Goal: Task Accomplishment & Management: Use online tool/utility

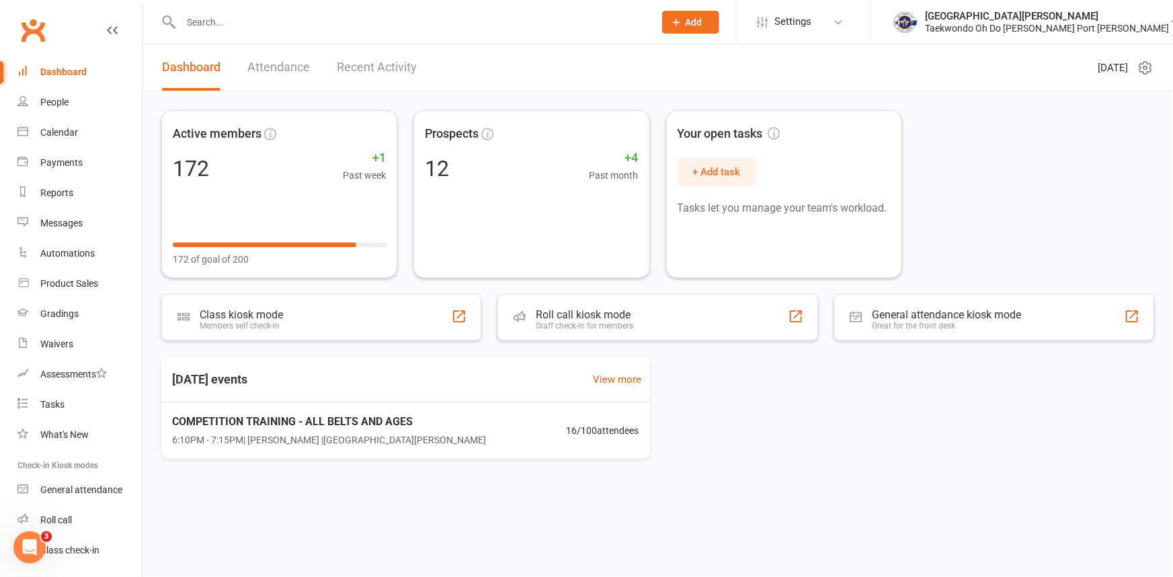
click at [290, 67] on link "Attendance" at bounding box center [278, 67] width 63 height 46
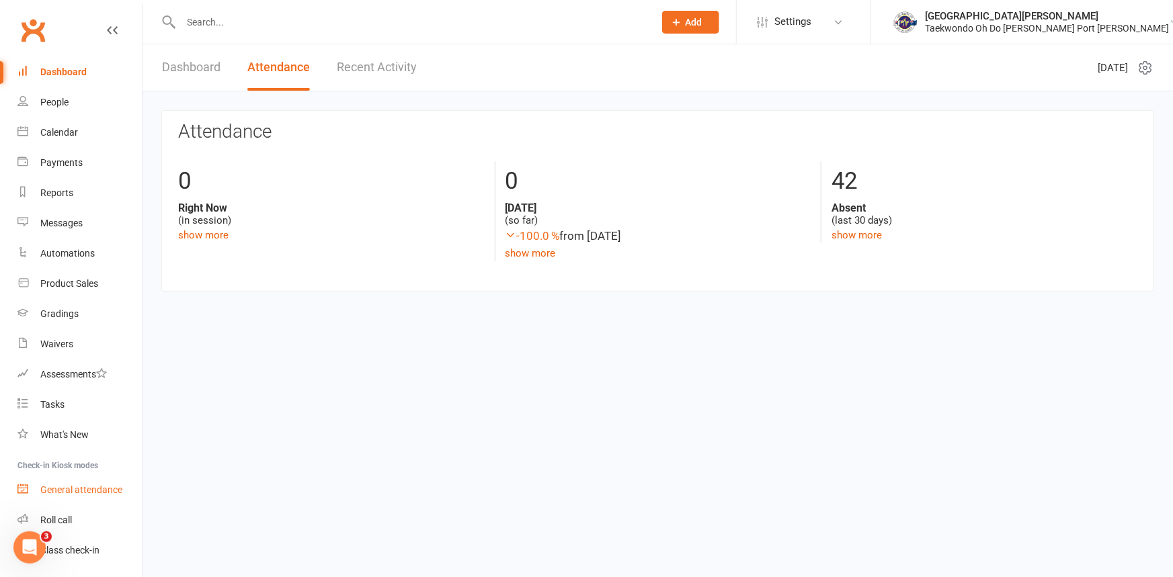
click at [61, 485] on div "General attendance" at bounding box center [81, 490] width 82 height 11
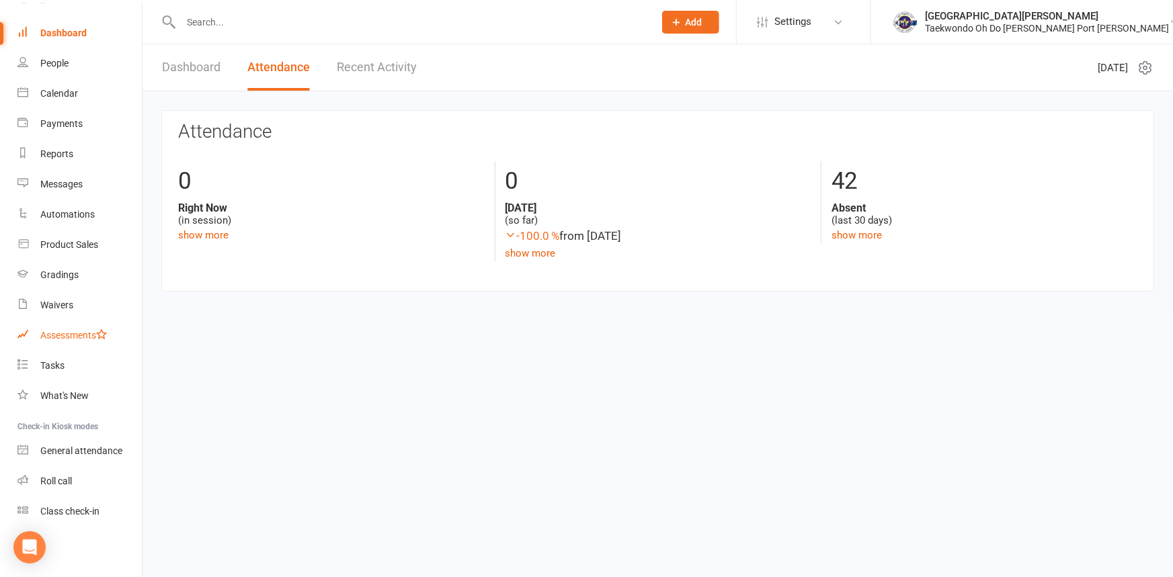
scroll to position [69, 0]
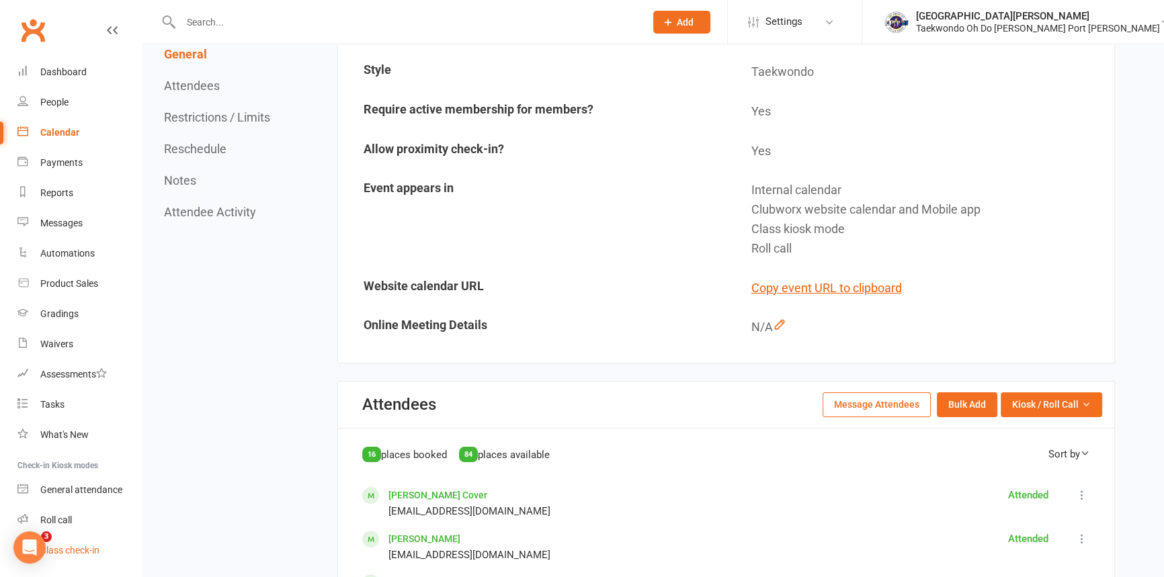
scroll to position [51, 0]
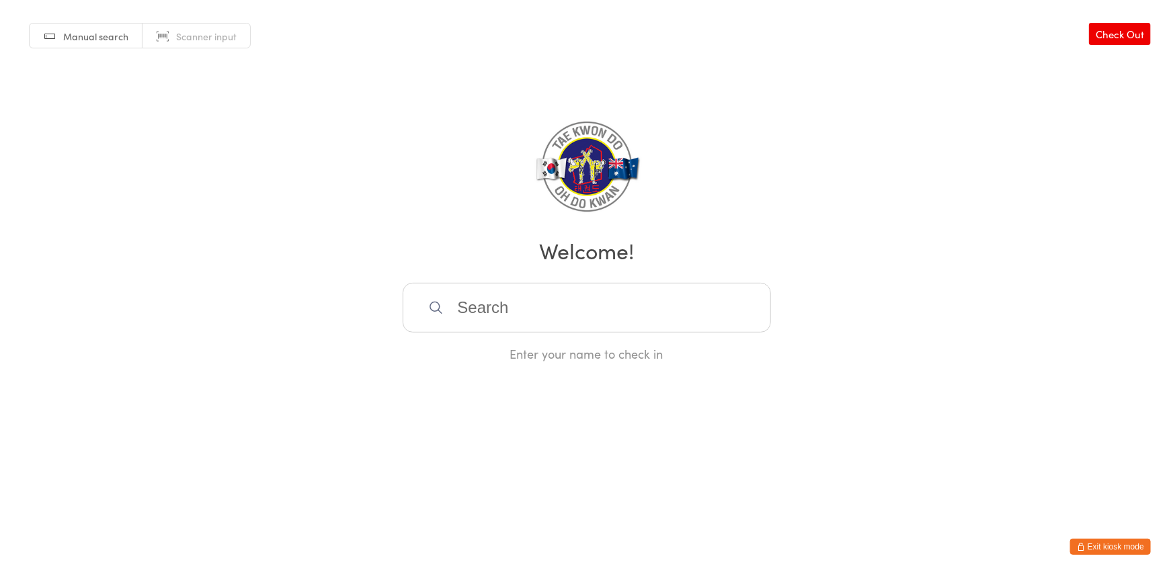
click at [1098, 546] on button "Exit kiosk mode" at bounding box center [1110, 547] width 81 height 16
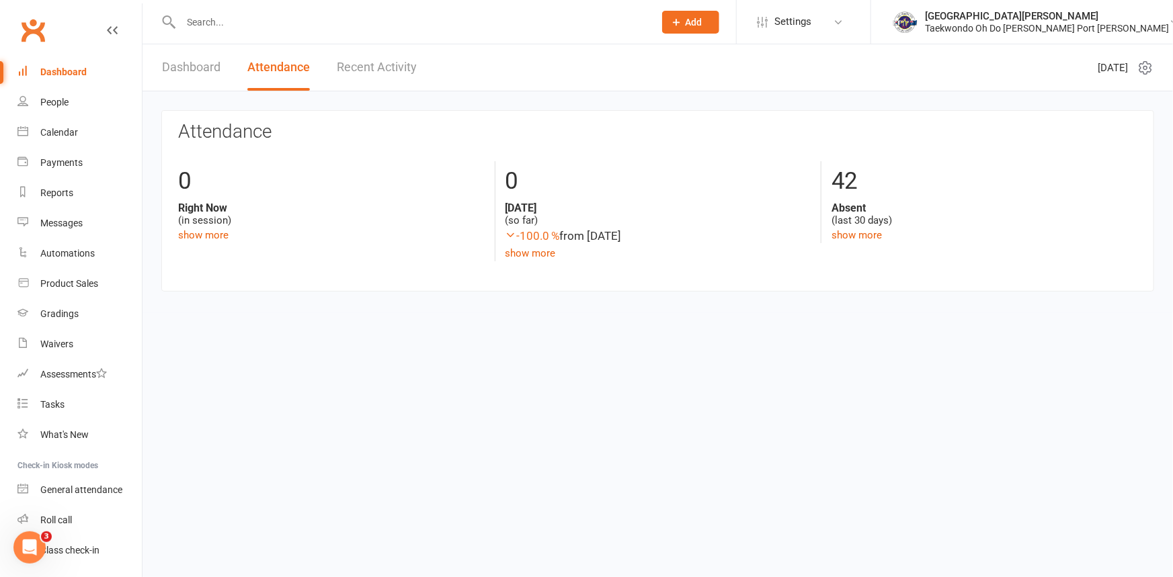
click at [205, 66] on link "Dashboard" at bounding box center [191, 67] width 58 height 46
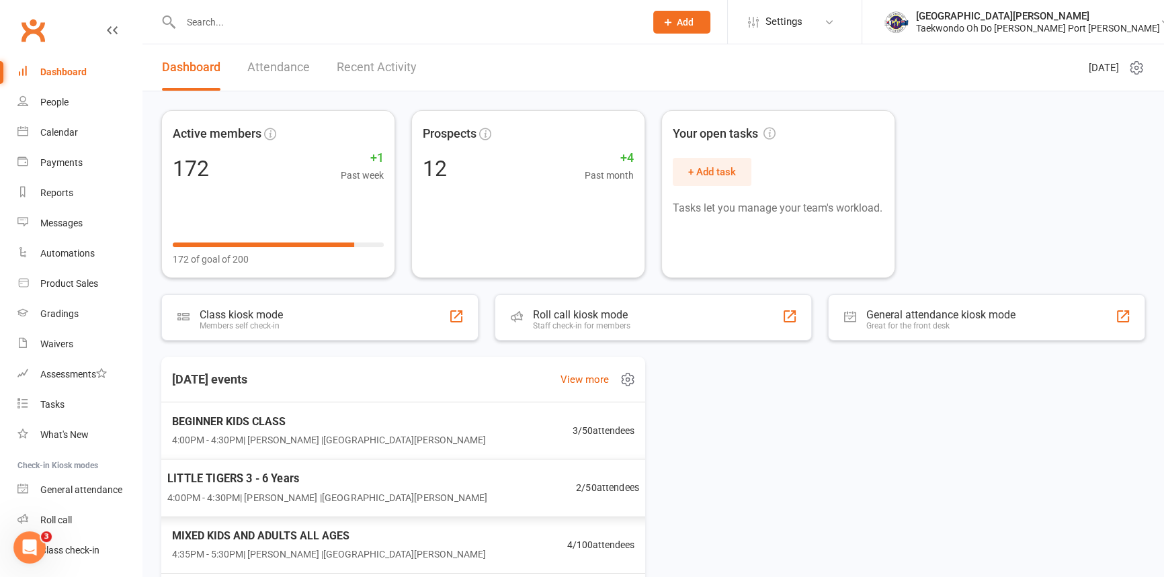
click at [249, 481] on span "LITTLE TIGERS 3 - 6 Years" at bounding box center [327, 478] width 320 height 17
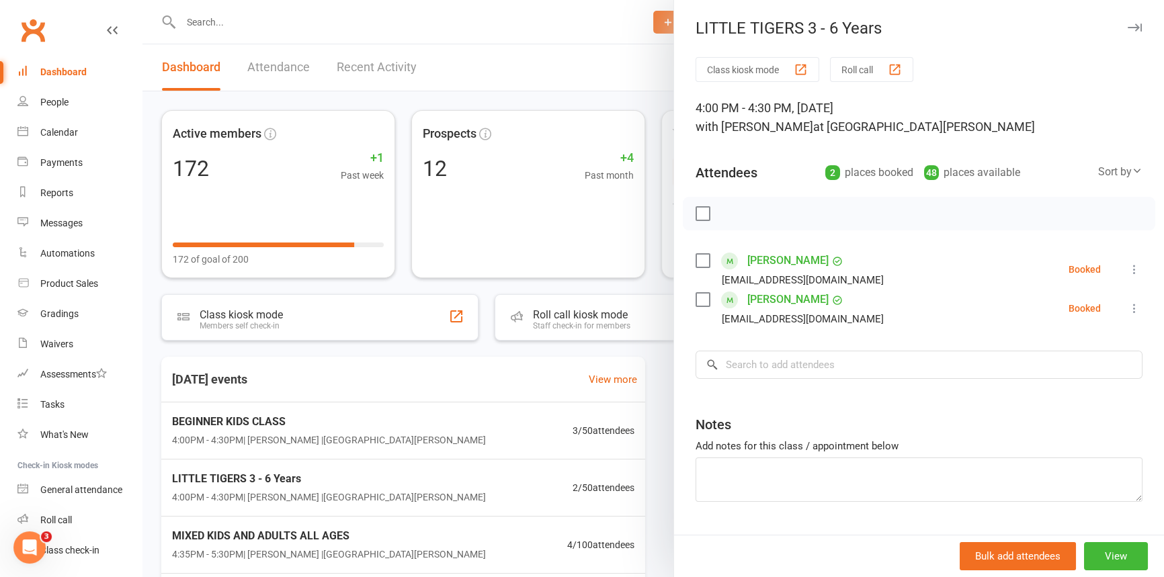
click at [860, 70] on button "Roll call" at bounding box center [871, 69] width 83 height 25
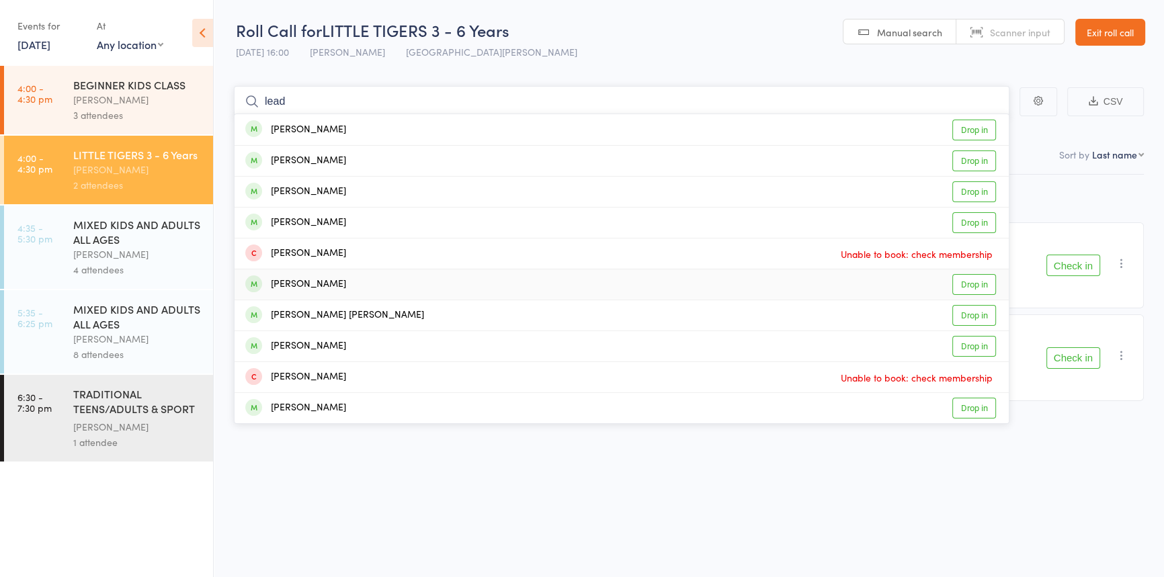
type input "lead"
click at [964, 282] on link "Drop in" at bounding box center [975, 284] width 44 height 21
click at [964, 282] on small "Last Promoted: May 31, 2025" at bounding box center [881, 277] width 227 height 9
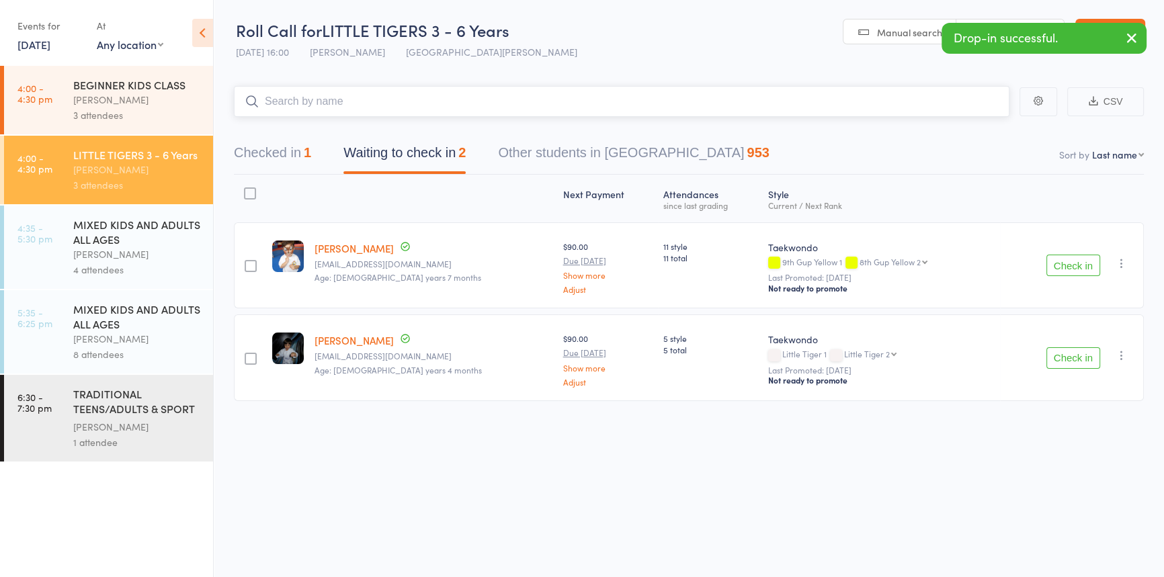
click at [399, 113] on input "search" at bounding box center [622, 101] width 776 height 31
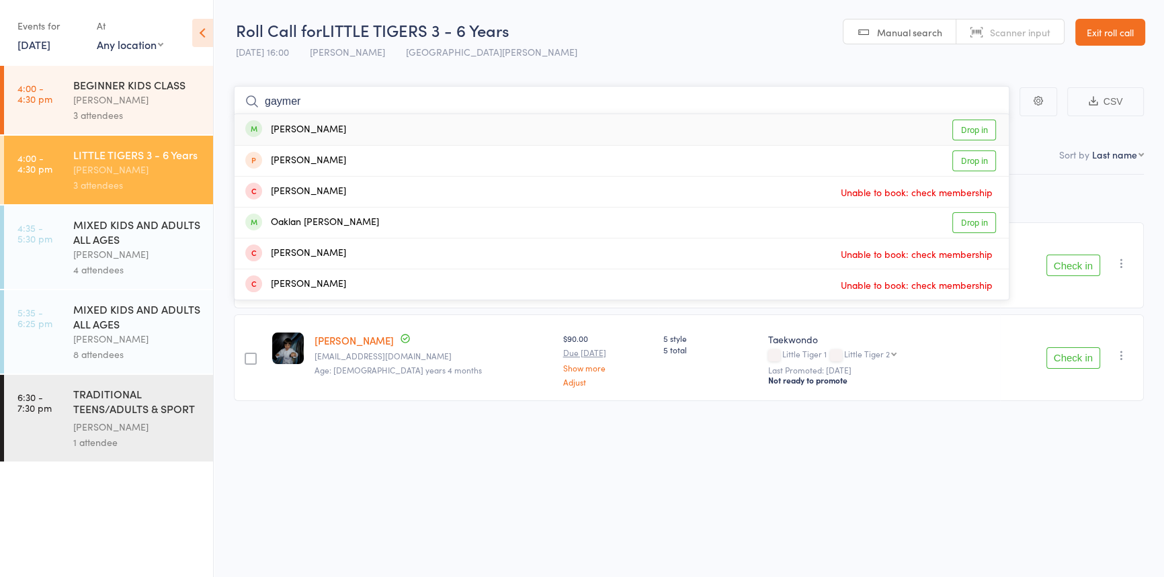
type input "gaymer"
click at [968, 128] on link "Drop in" at bounding box center [975, 130] width 44 height 21
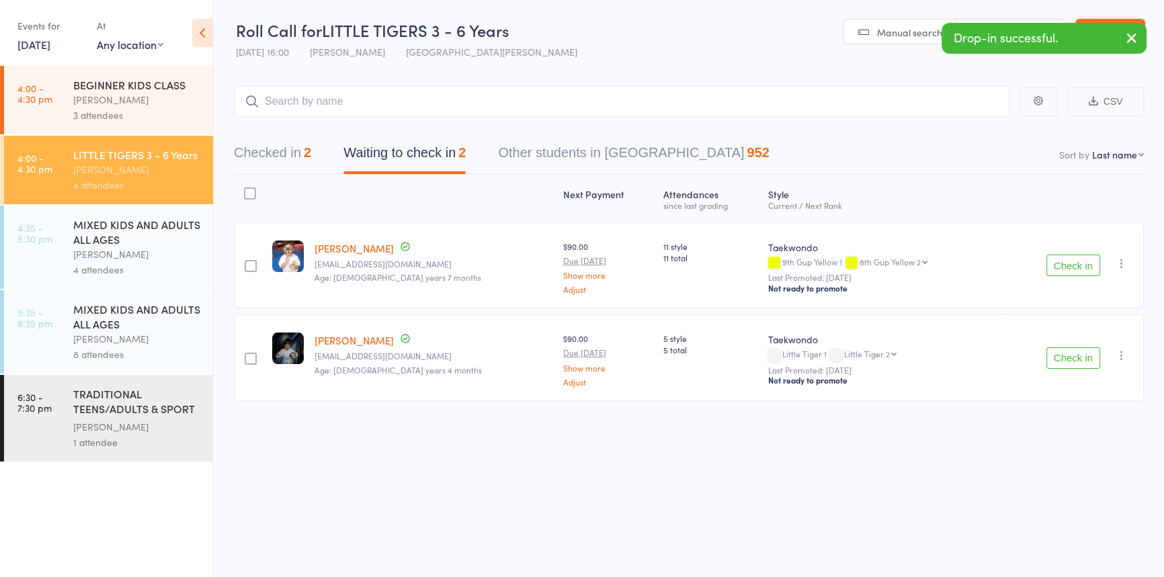
click at [719, 59] on header "Roll Call for LITTLE TIGERS 3 - 6 Years 14 Aug 16:00 Anita Tippet Port Kennedy …" at bounding box center [689, 33] width 951 height 66
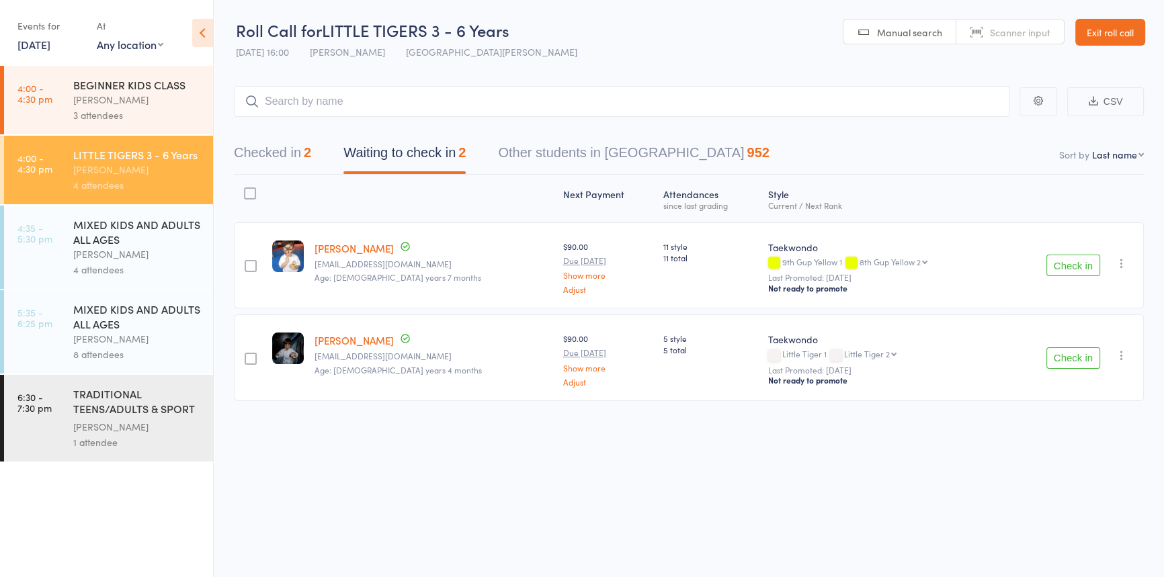
click at [194, 34] on icon at bounding box center [202, 33] width 21 height 28
click at [322, 34] on span "LITTLE TIGERS 3 - 6 Years" at bounding box center [416, 30] width 188 height 22
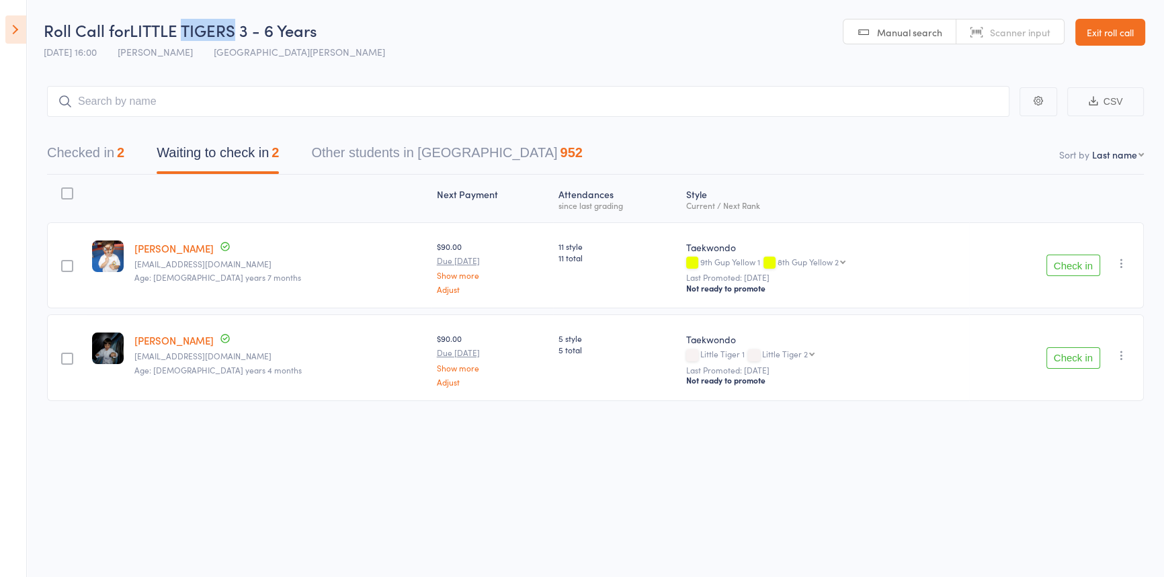
click at [15, 34] on icon at bounding box center [15, 29] width 21 height 28
click at [0, 0] on div "Events for 14 Aug, 2025 14 Aug, 2025 August 2025 Sun Mon Tue Wed Thu Fri Sat 31…" at bounding box center [0, 0] width 0 height 0
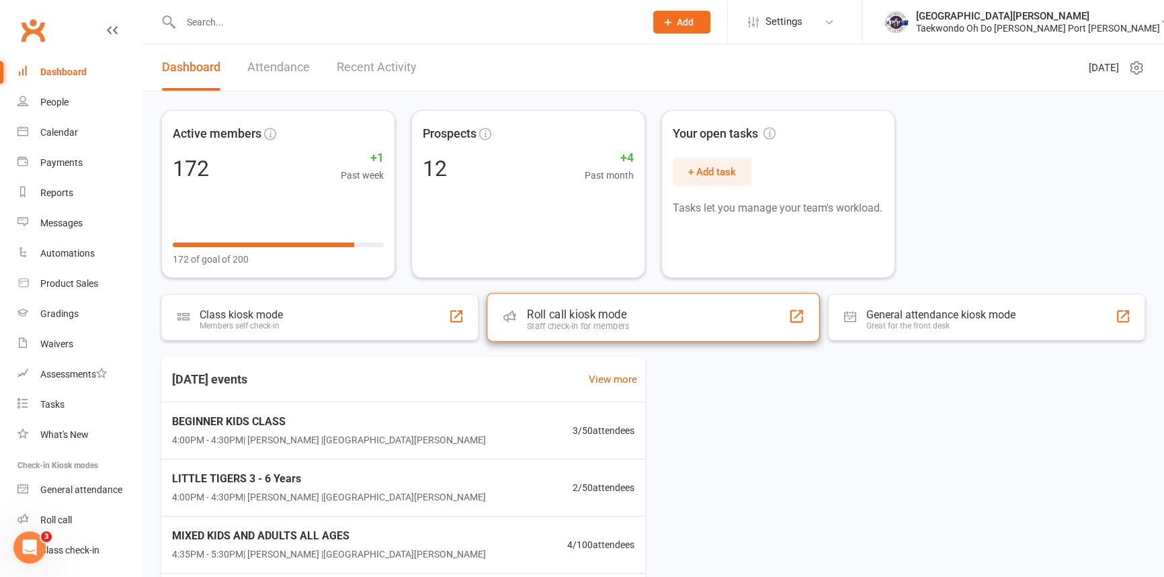
click at [610, 327] on div "Staff check-in for members" at bounding box center [578, 326] width 102 height 10
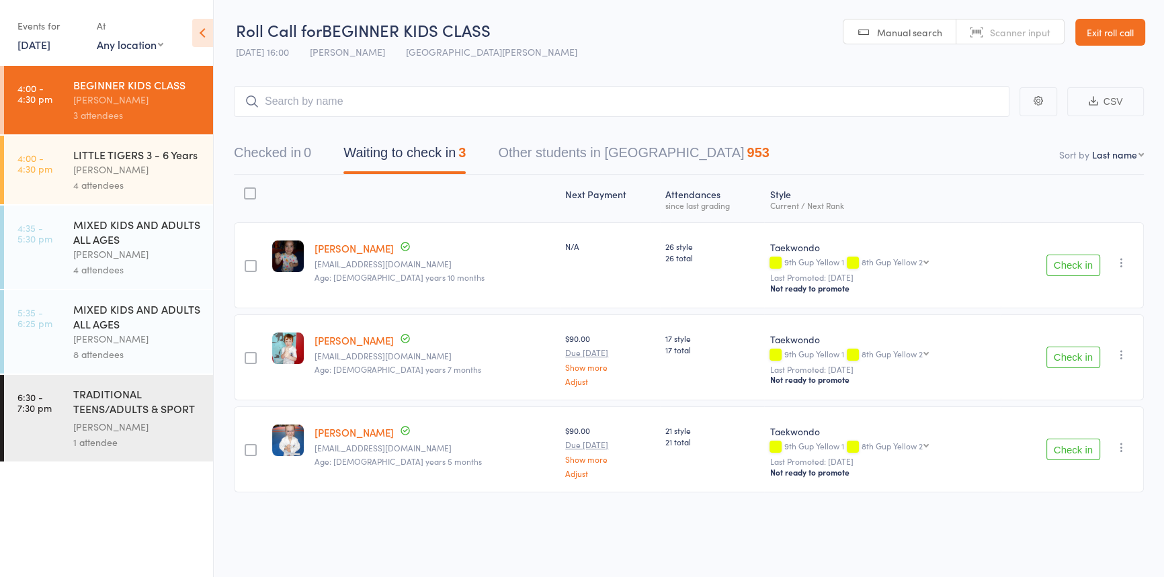
click at [102, 171] on div "Anita Tippet" at bounding box center [137, 169] width 128 height 15
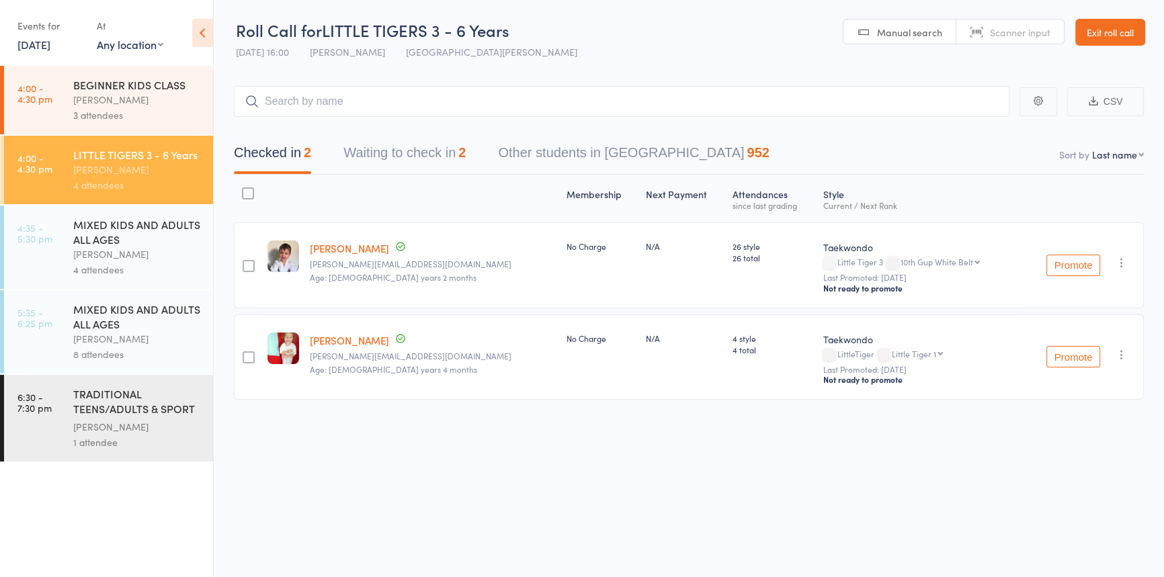
click at [295, 102] on input "search" at bounding box center [622, 101] width 776 height 31
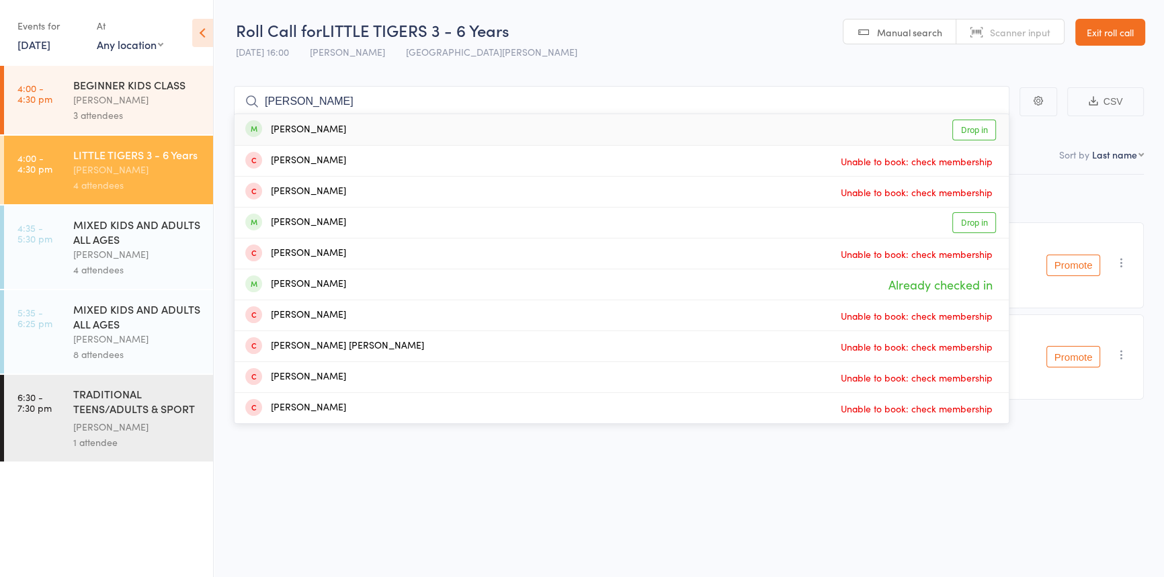
type input "chandler"
click at [959, 126] on link "Drop in" at bounding box center [975, 130] width 44 height 21
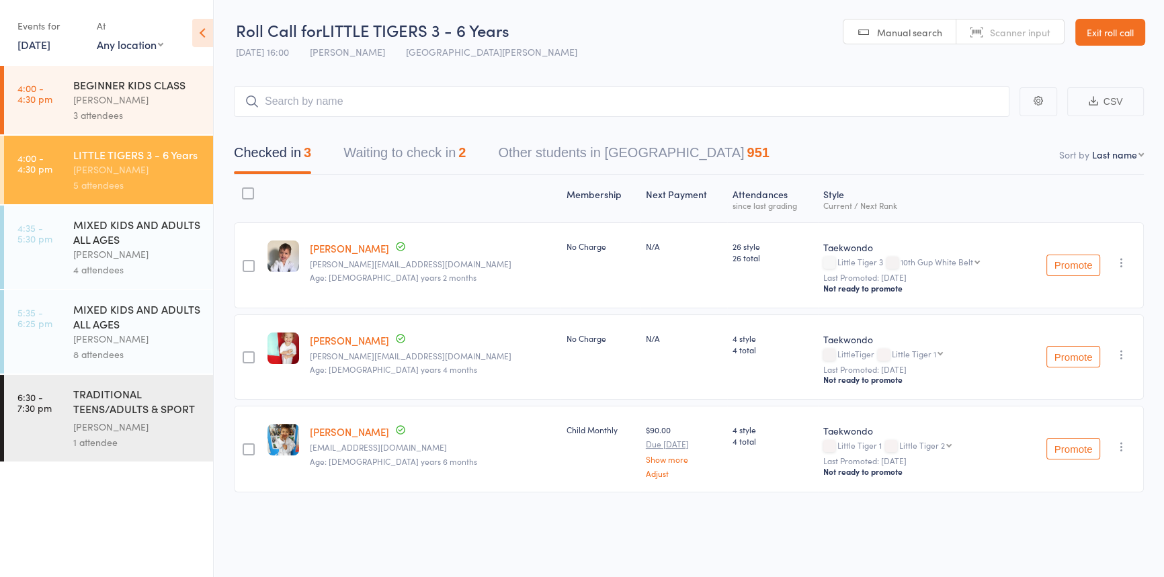
click at [1112, 34] on link "Exit roll call" at bounding box center [1111, 32] width 70 height 27
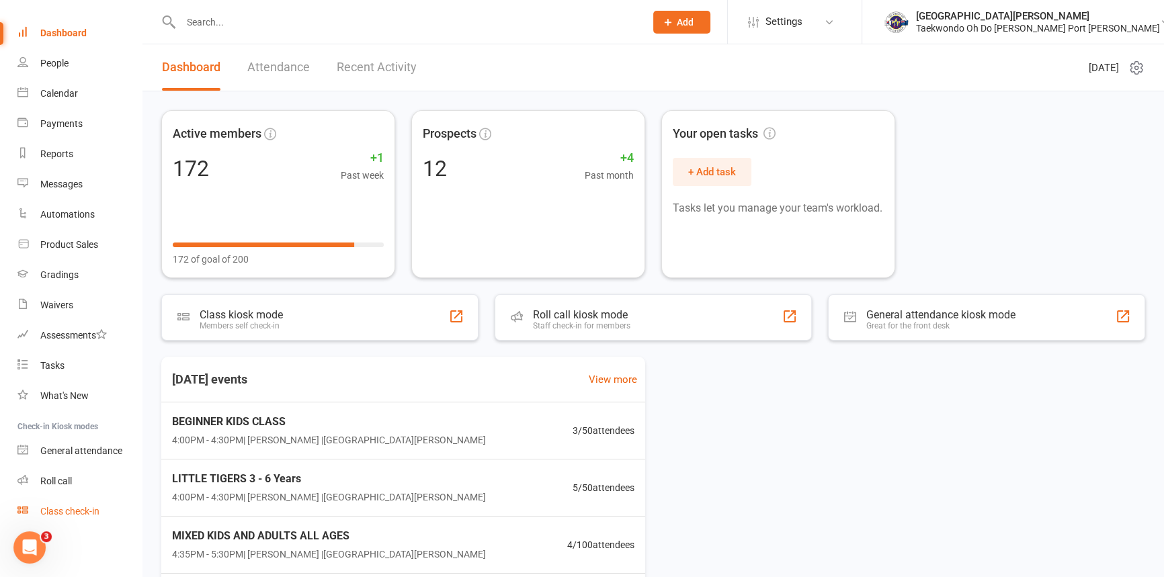
drag, startPoint x: 69, startPoint y: 510, endPoint x: 87, endPoint y: 504, distance: 19.6
click at [69, 510] on div "Class check-in" at bounding box center [69, 511] width 59 height 11
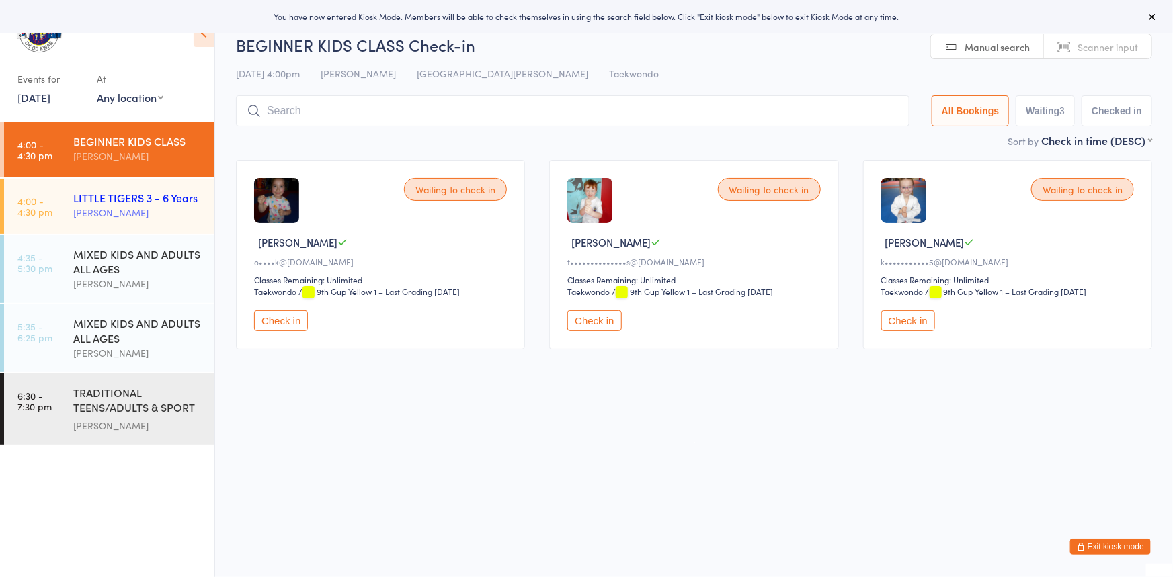
click at [134, 210] on div "[PERSON_NAME]" at bounding box center [138, 212] width 130 height 15
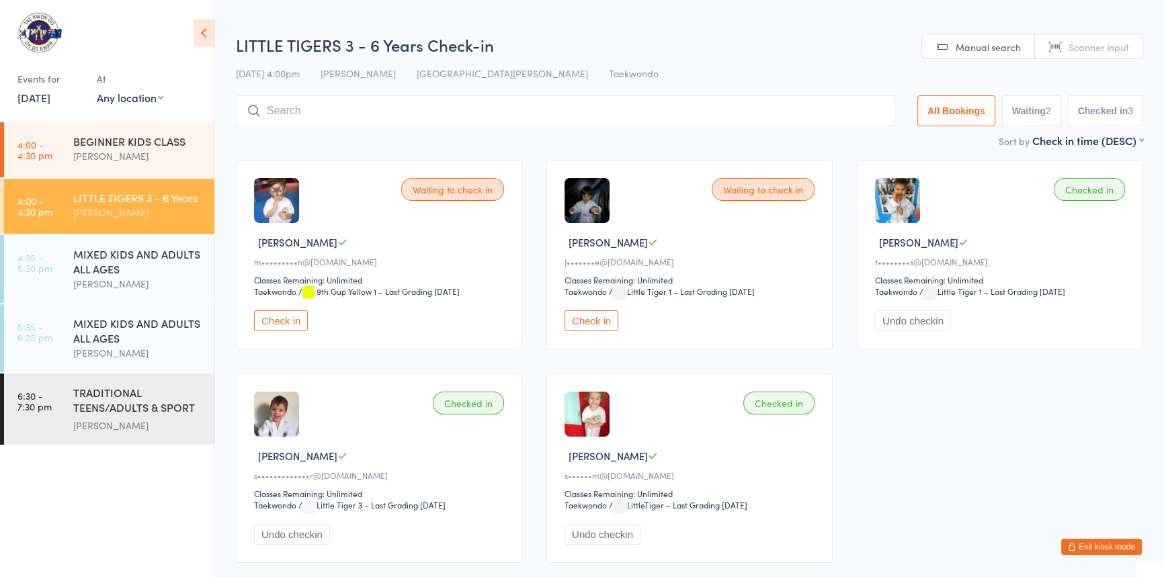
click at [323, 111] on input "search" at bounding box center [565, 110] width 659 height 31
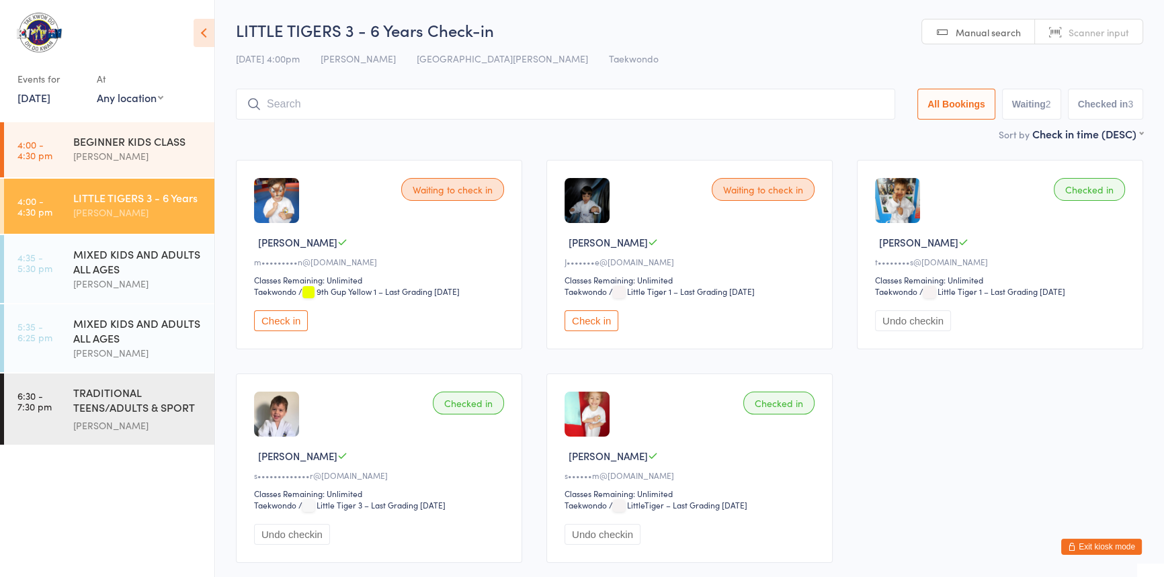
click at [598, 331] on button "Check in" at bounding box center [592, 321] width 54 height 21
click at [292, 108] on input "search" at bounding box center [565, 104] width 659 height 31
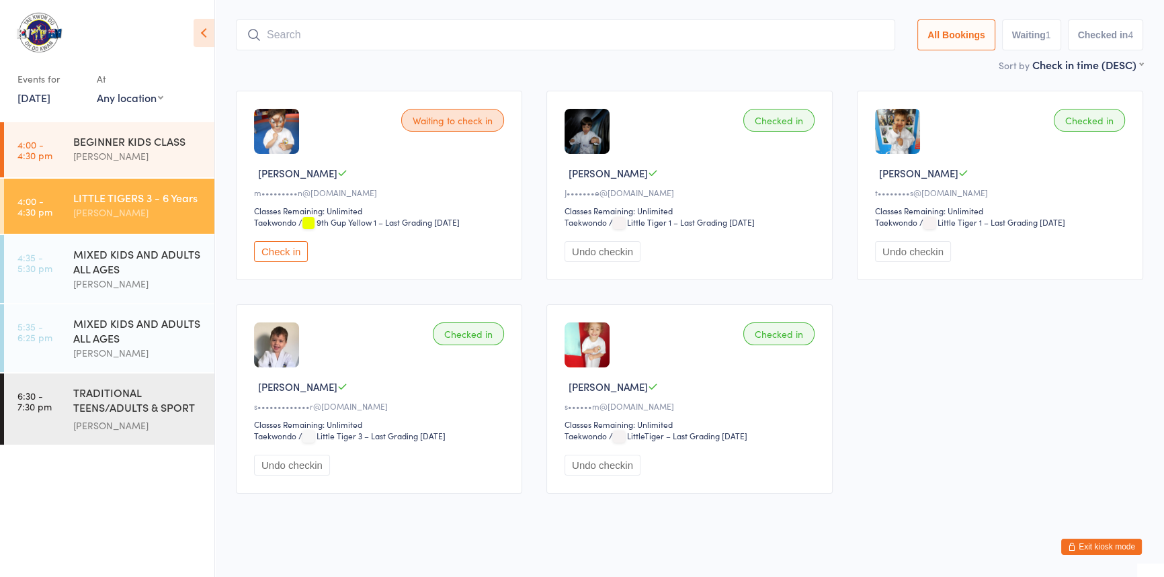
scroll to position [89, 0]
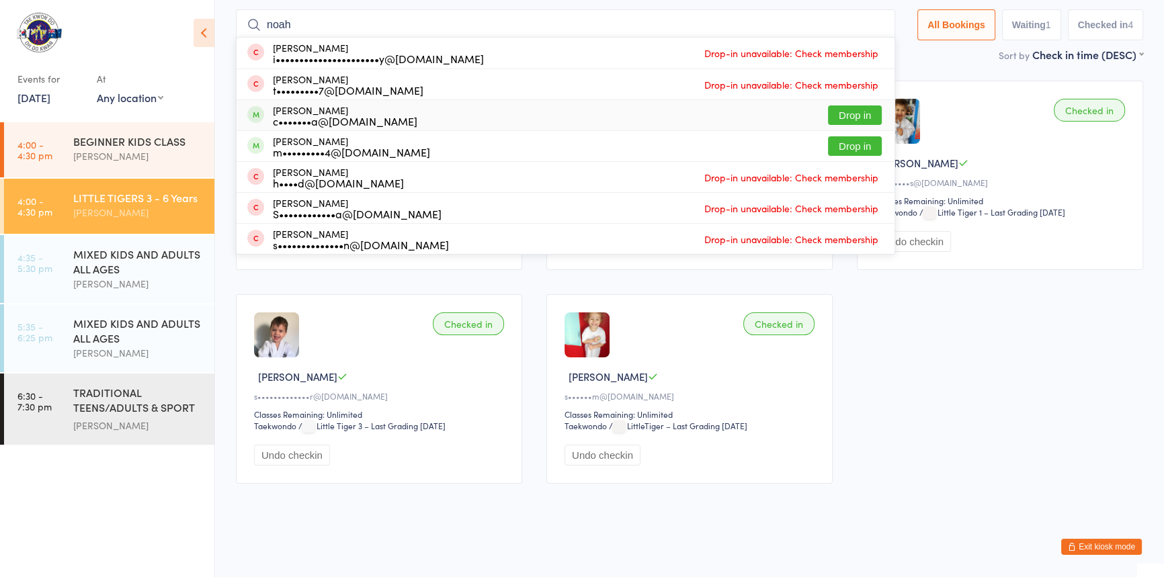
type input "noah"
click at [828, 106] on button "Drop in" at bounding box center [855, 115] width 54 height 19
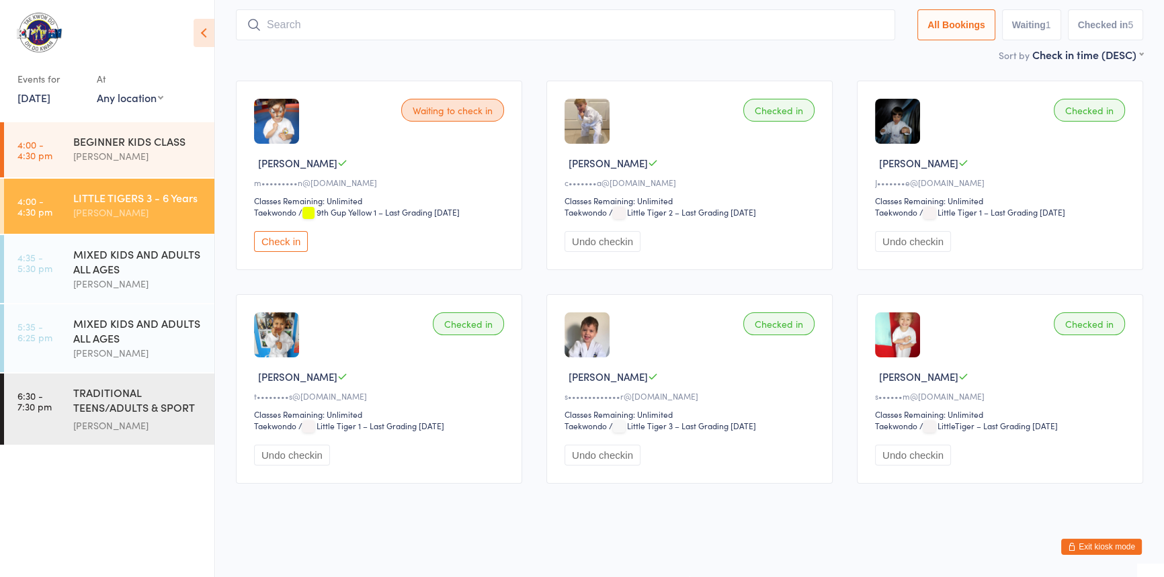
click at [277, 252] on button "Check in" at bounding box center [281, 241] width 54 height 21
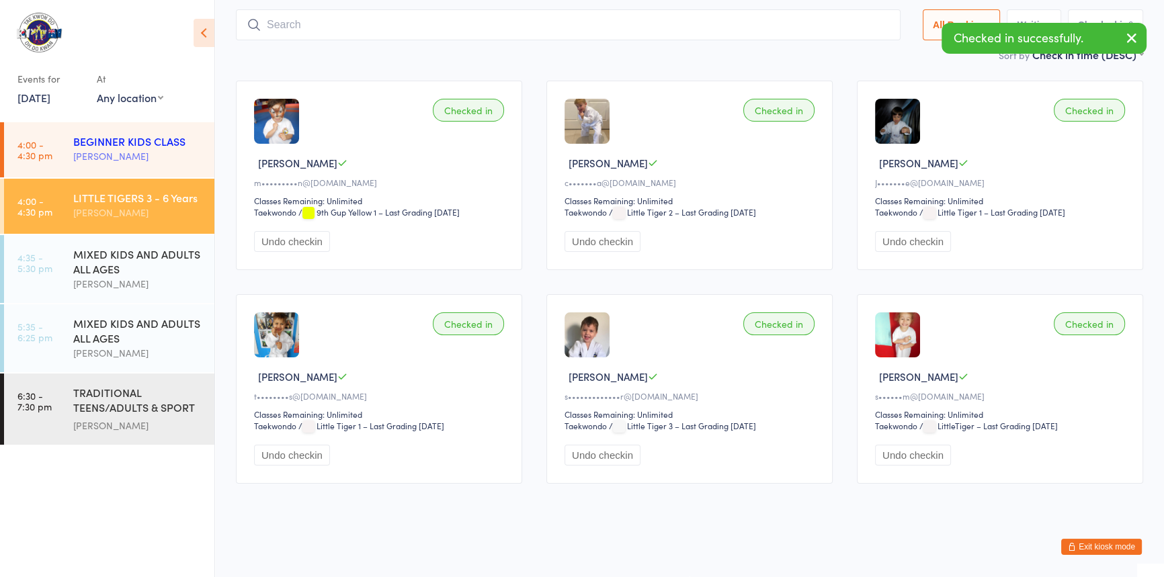
click at [145, 151] on div "[PERSON_NAME]" at bounding box center [138, 156] width 130 height 15
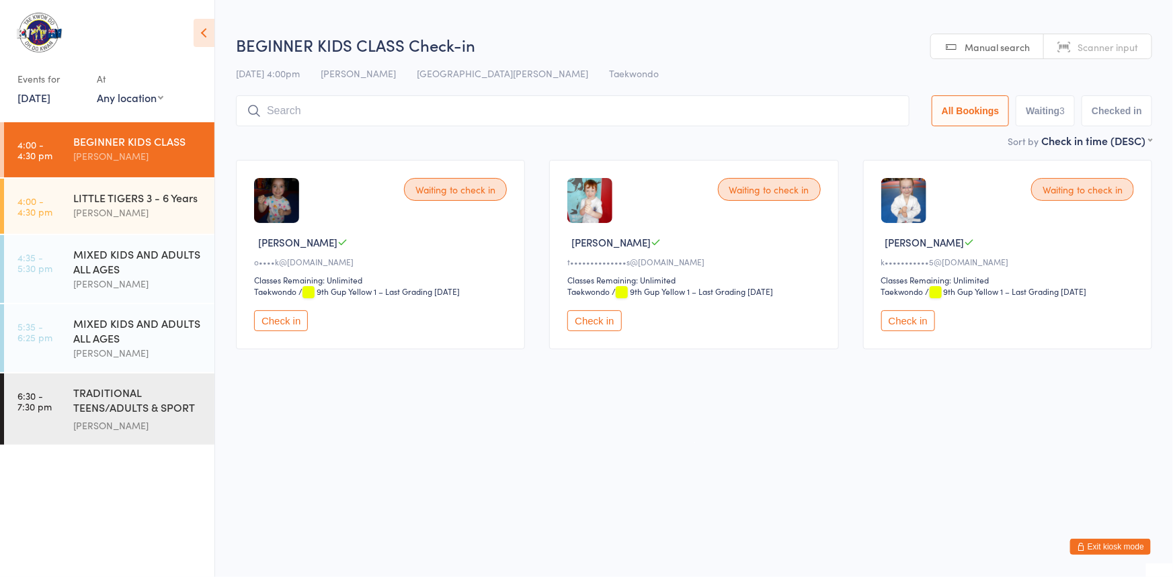
click at [291, 331] on button "Check in" at bounding box center [281, 321] width 54 height 21
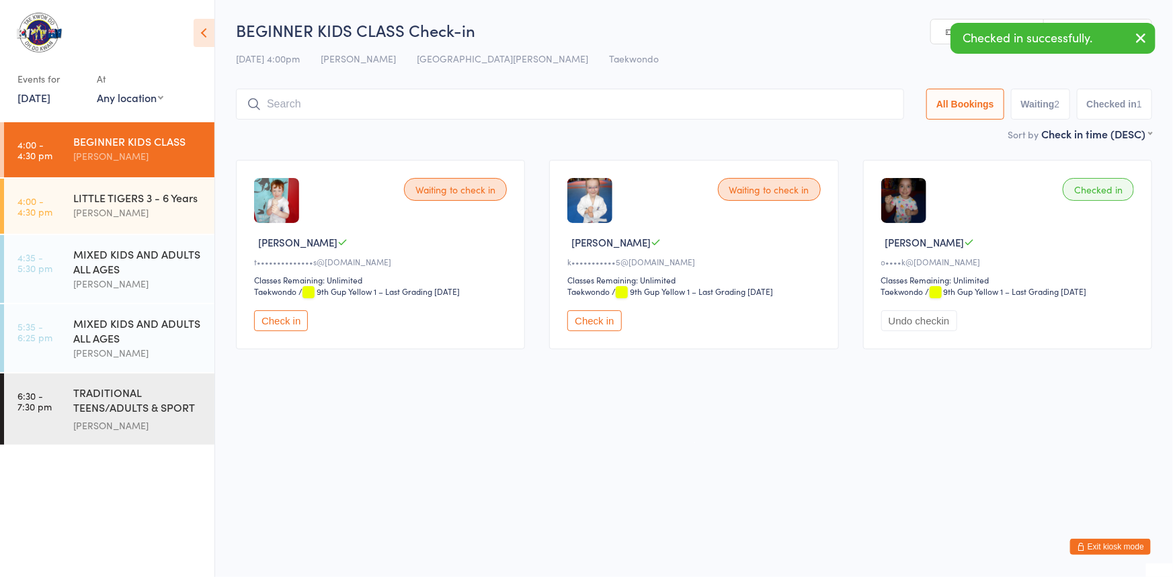
click at [285, 331] on button "Check in" at bounding box center [281, 321] width 54 height 21
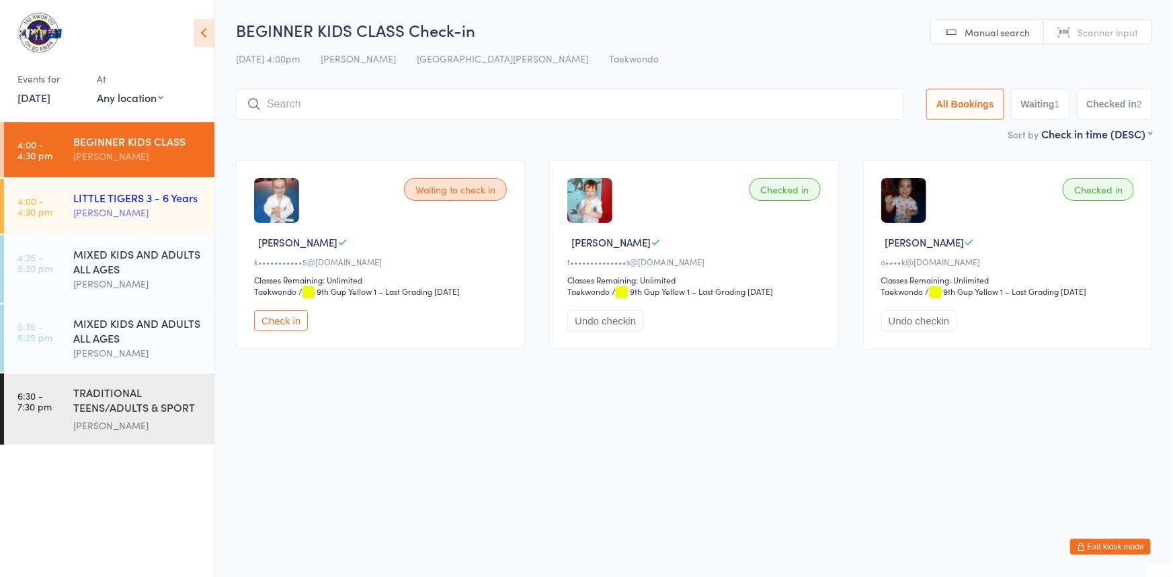
click at [122, 220] on div "[PERSON_NAME]" at bounding box center [138, 212] width 130 height 15
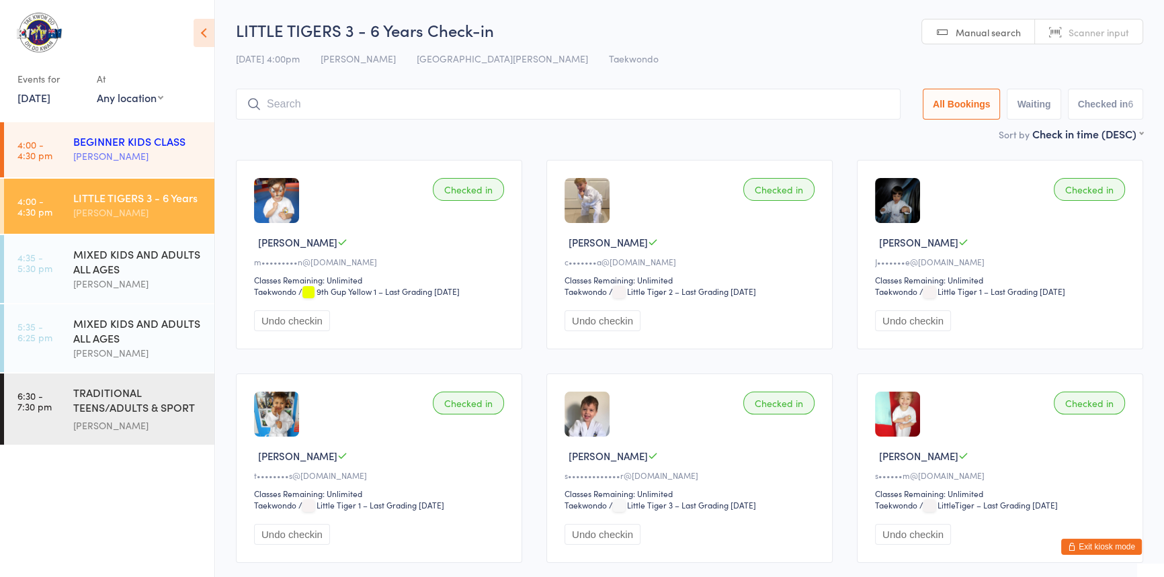
click at [159, 151] on div "[PERSON_NAME]" at bounding box center [138, 156] width 130 height 15
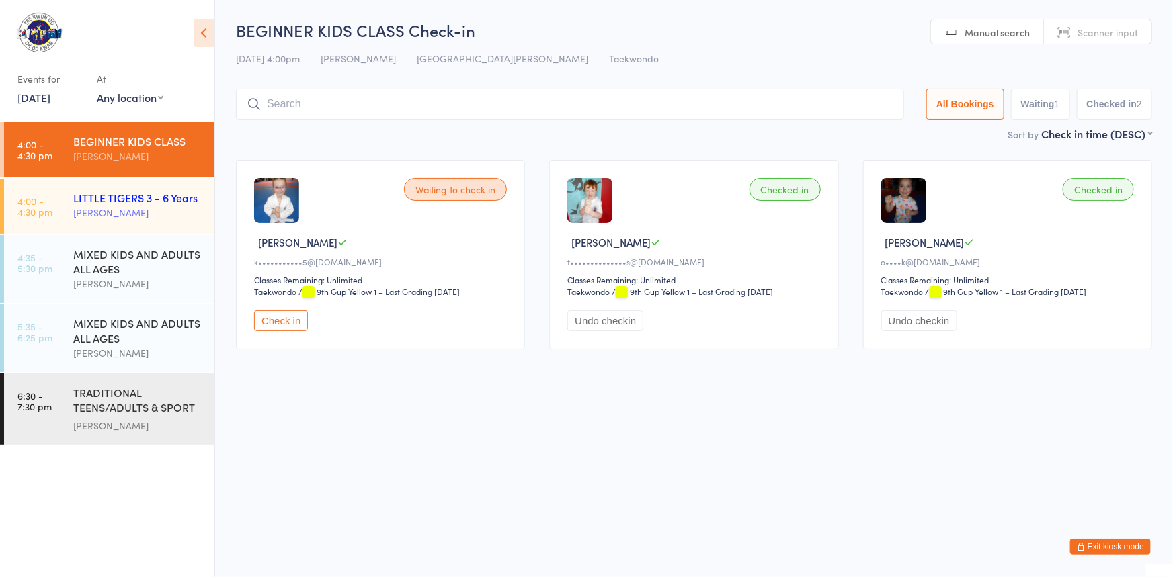
click at [118, 218] on div "[PERSON_NAME]" at bounding box center [138, 212] width 130 height 15
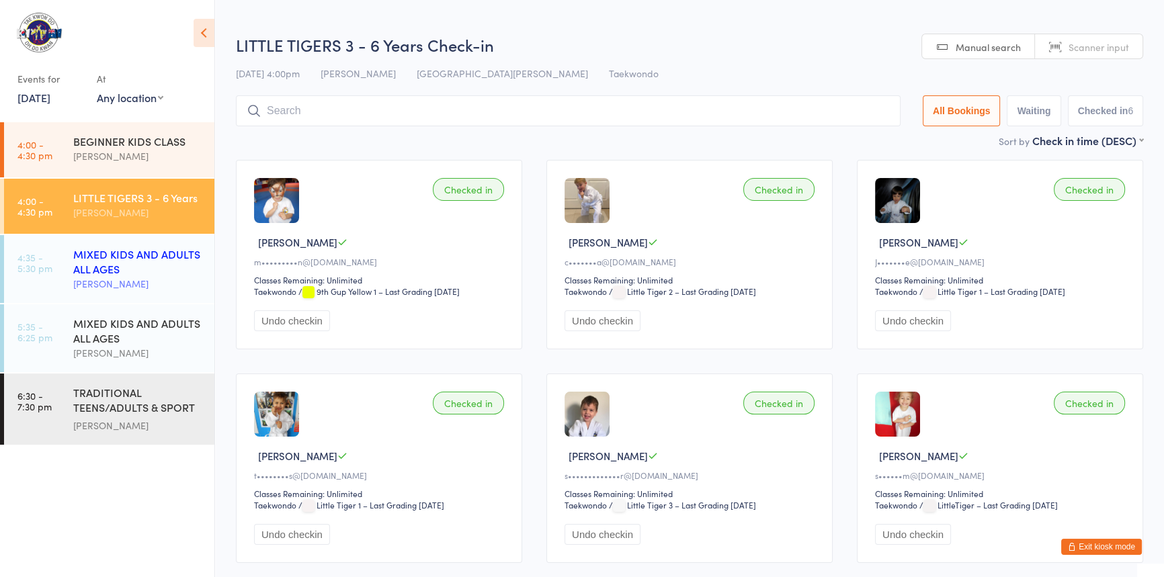
click at [119, 249] on div "MIXED KIDS AND ADULTS ALL AGES" at bounding box center [138, 262] width 130 height 30
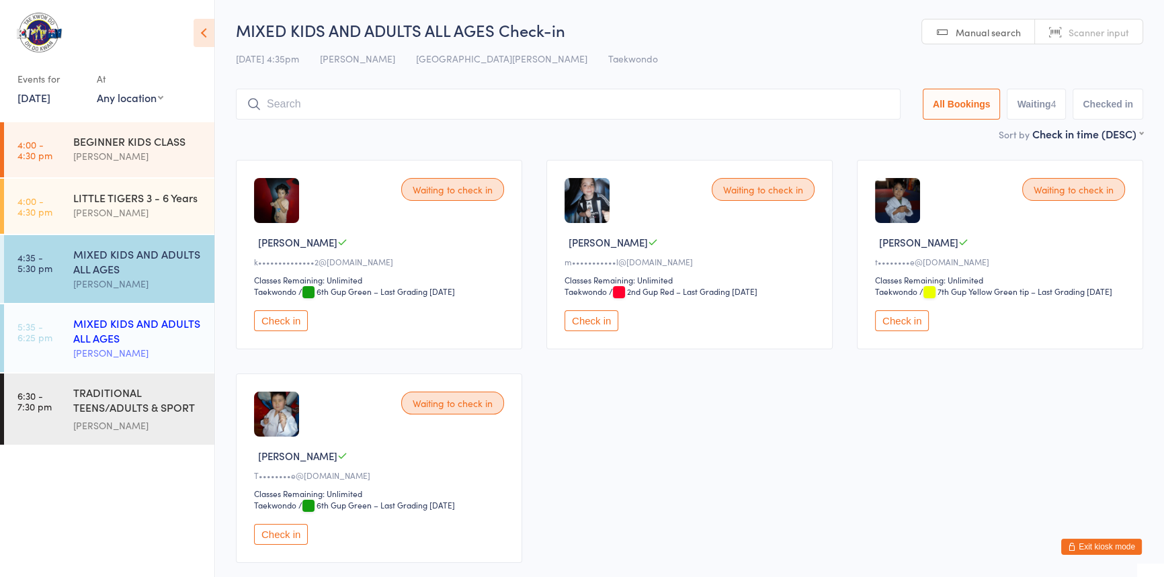
click at [61, 313] on link "5:35 - 6:25 pm MIXED KIDS AND ADULTS ALL AGES [PERSON_NAME]" at bounding box center [109, 339] width 210 height 68
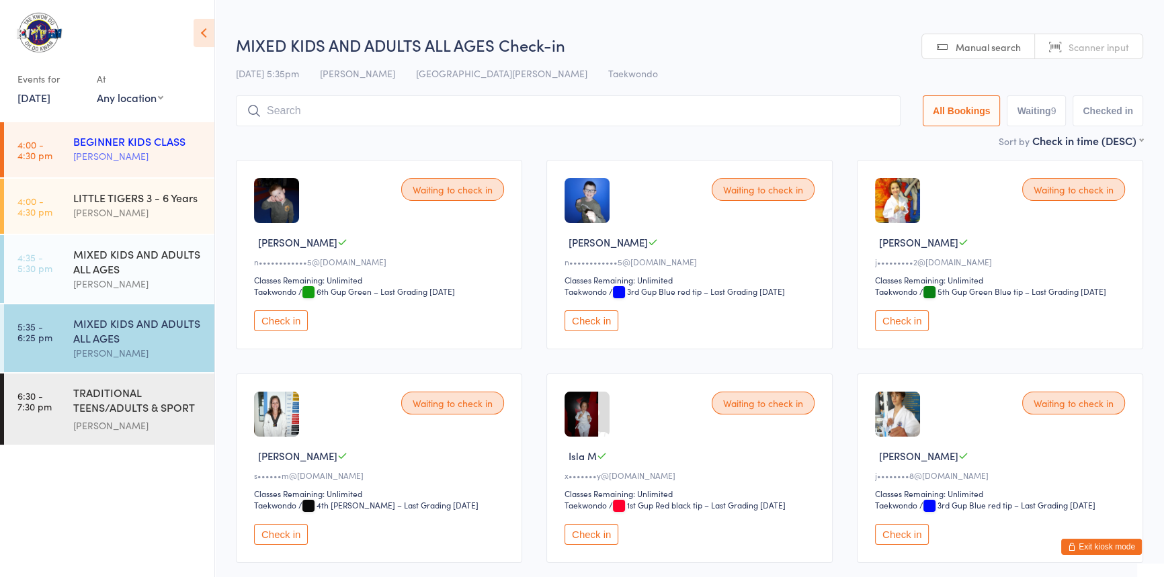
click at [94, 142] on div "BEGINNER KIDS CLASS" at bounding box center [138, 141] width 130 height 15
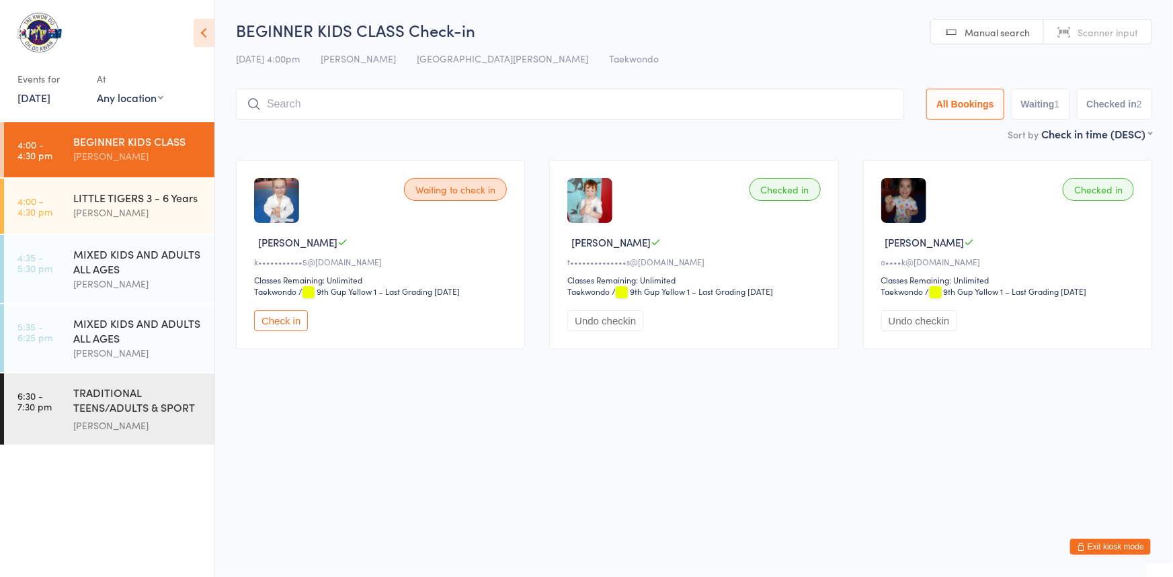
click at [1083, 547] on button "Exit kiosk mode" at bounding box center [1110, 547] width 81 height 16
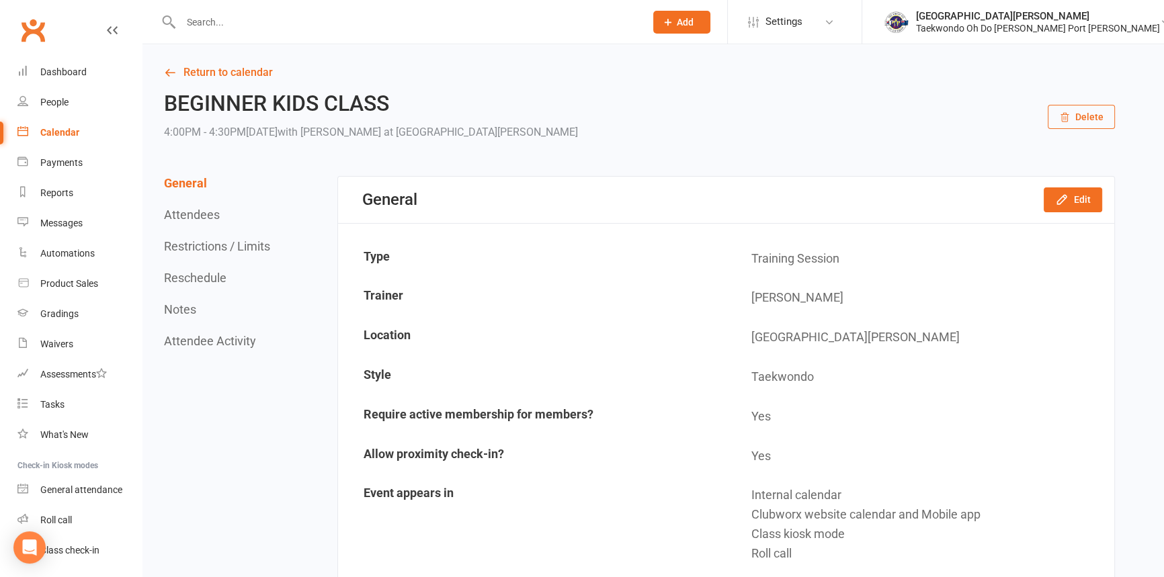
click at [205, 26] on input "text" at bounding box center [406, 22] width 459 height 19
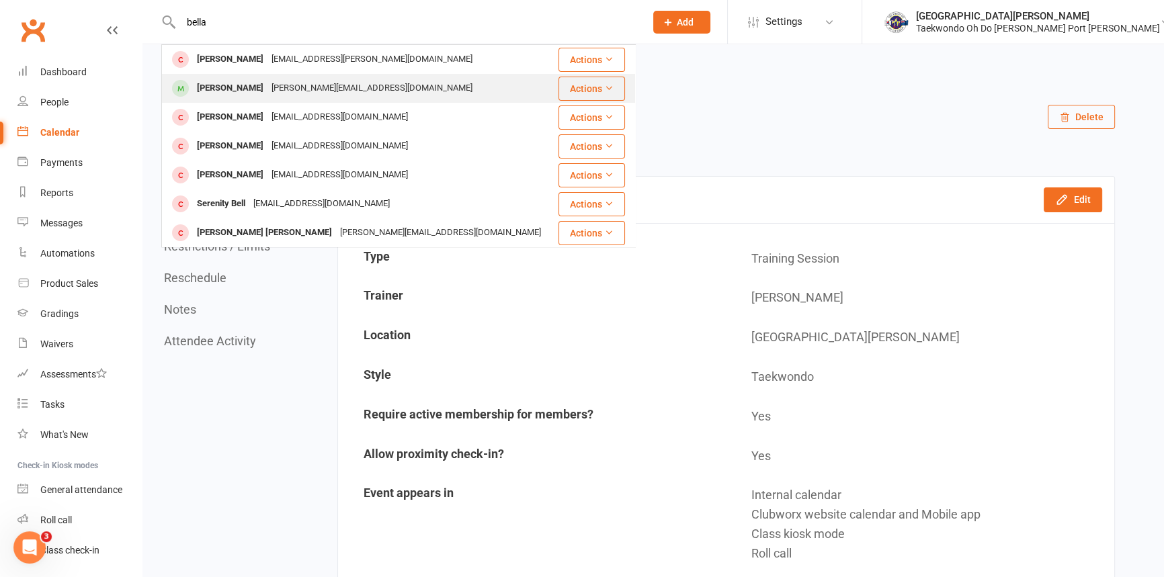
type input "bella"
click at [224, 85] on div "[PERSON_NAME]" at bounding box center [230, 88] width 75 height 19
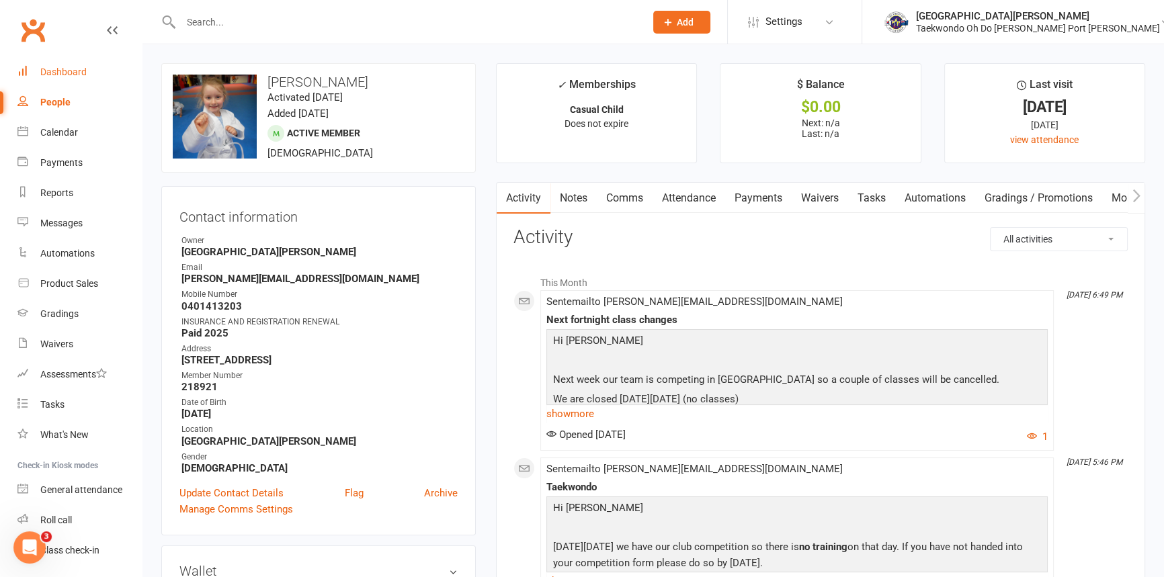
click at [67, 72] on div "Dashboard" at bounding box center [63, 72] width 46 height 11
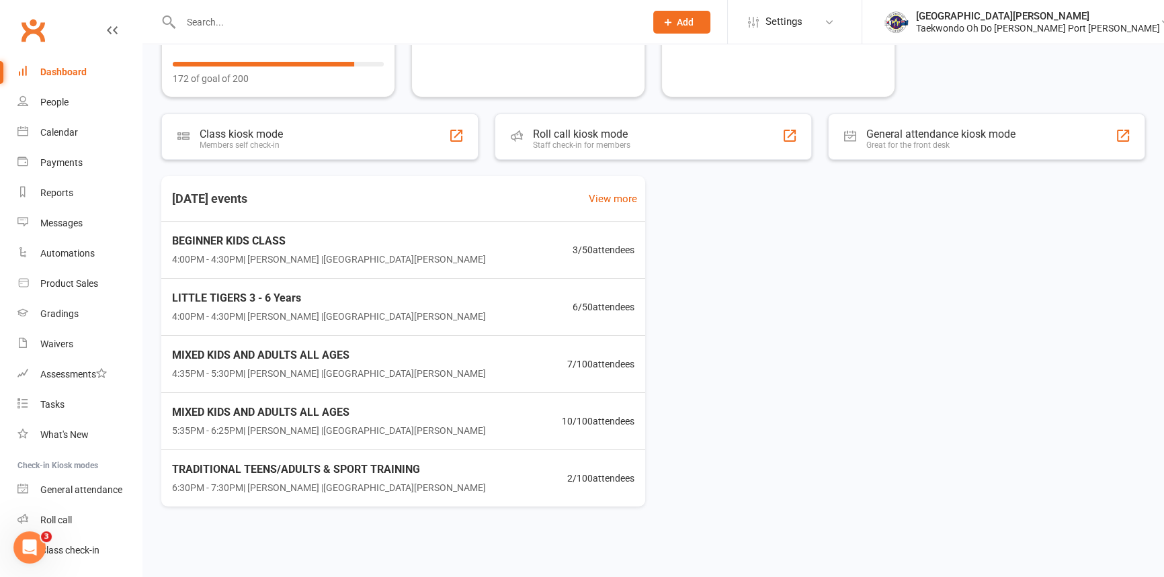
scroll to position [69, 0]
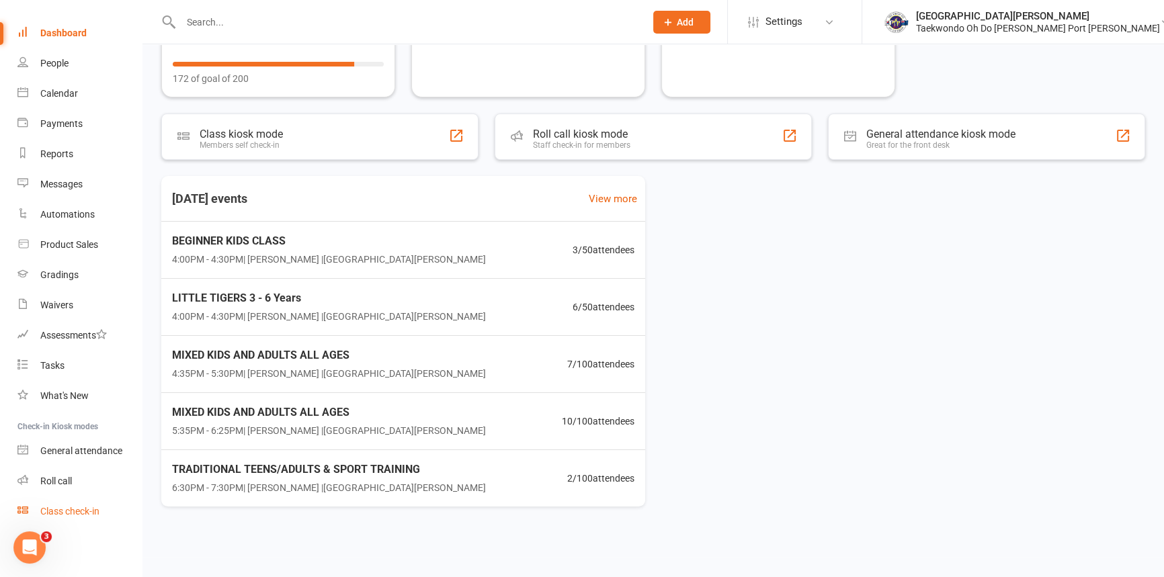
click at [79, 509] on div "Class check-in" at bounding box center [69, 511] width 59 height 11
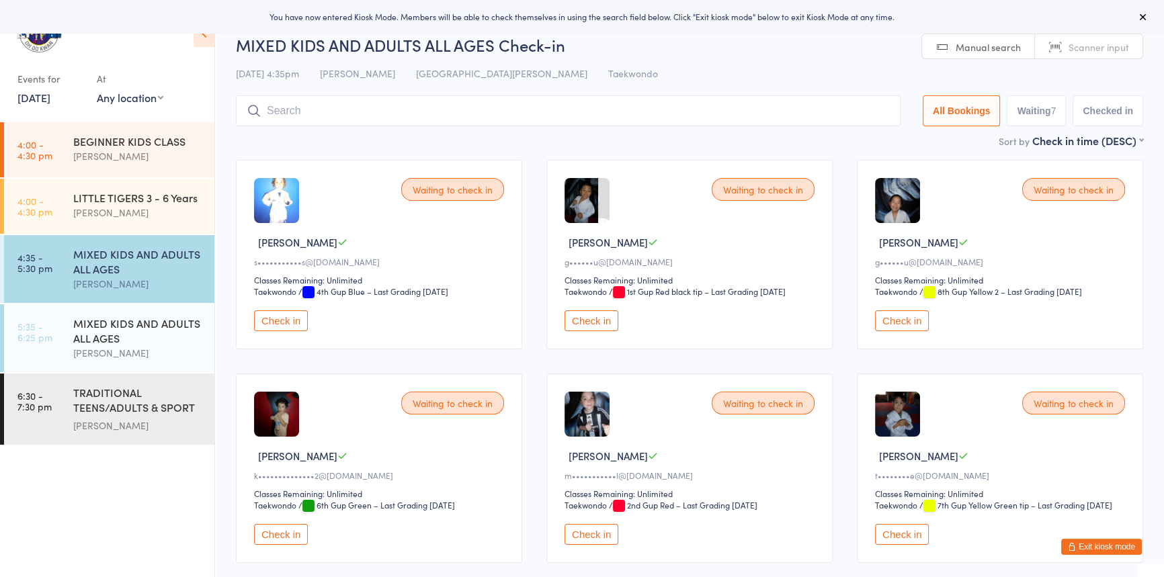
click at [280, 331] on button "Check in" at bounding box center [281, 321] width 54 height 21
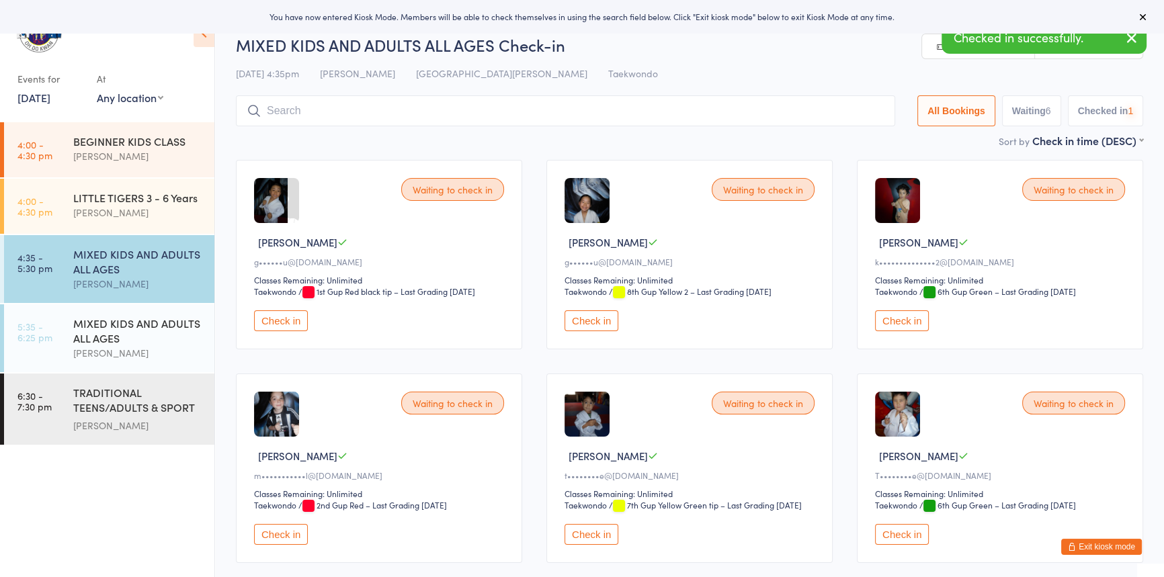
click at [285, 331] on button "Check in" at bounding box center [281, 321] width 54 height 21
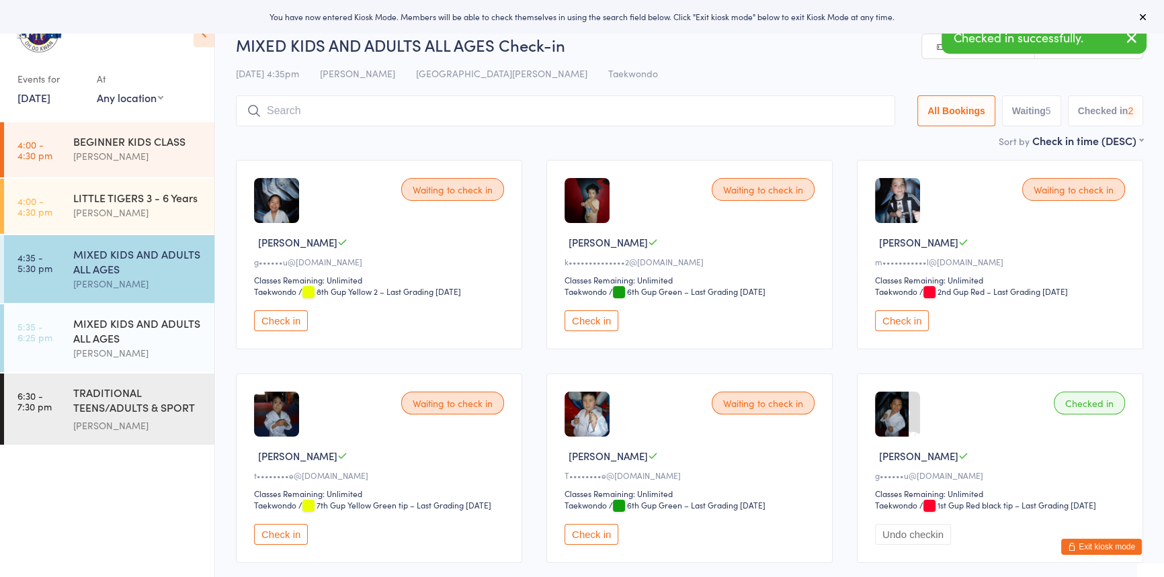
click at [288, 331] on button "Check in" at bounding box center [281, 321] width 54 height 21
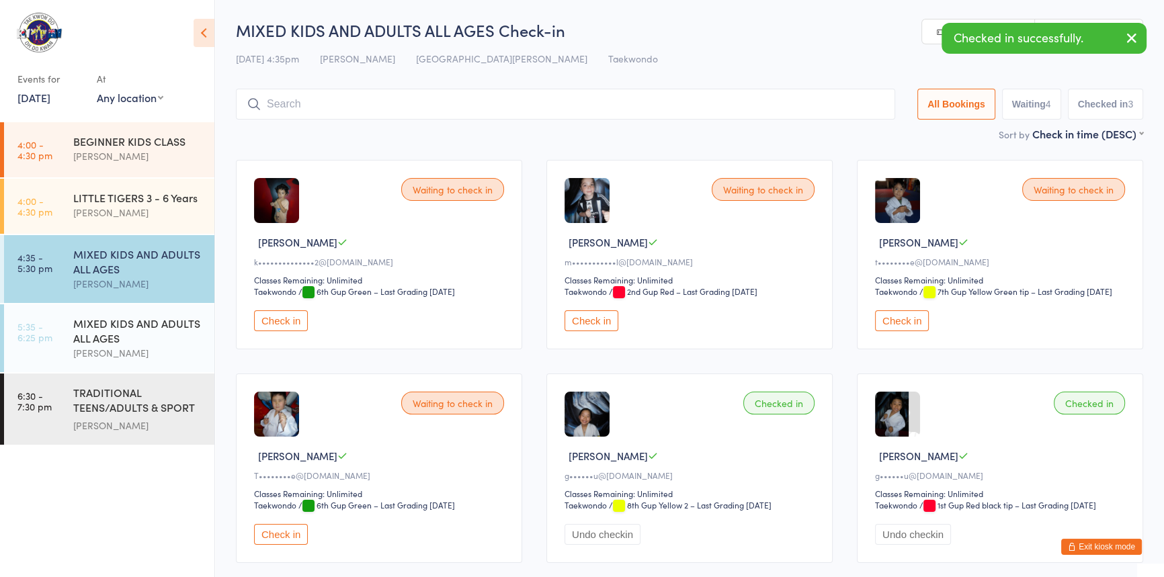
click at [290, 331] on button "Check in" at bounding box center [281, 321] width 54 height 21
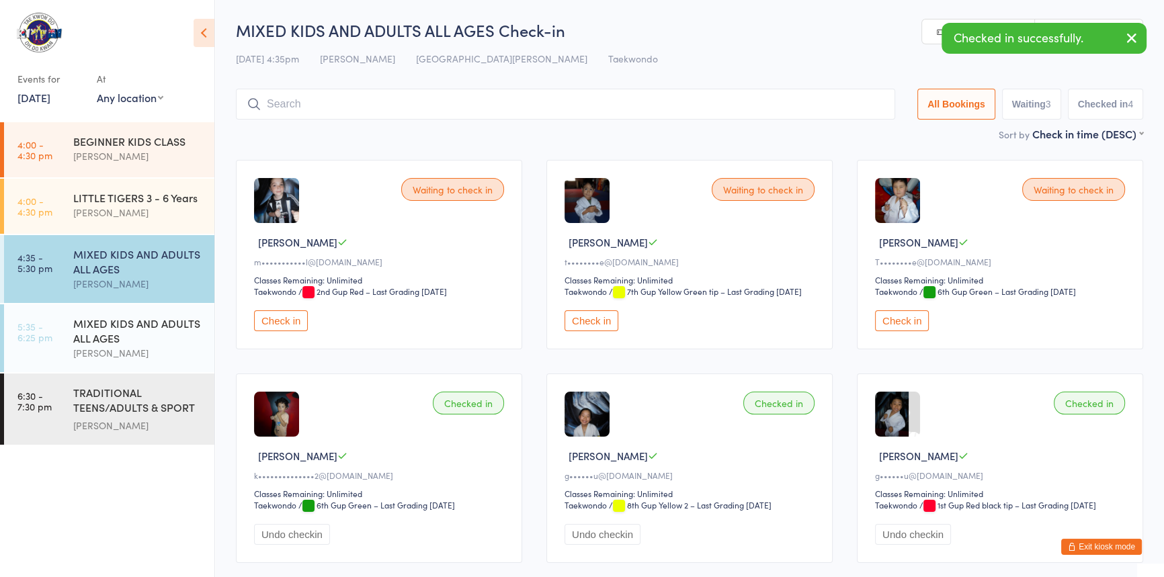
click at [329, 98] on input "search" at bounding box center [565, 104] width 659 height 31
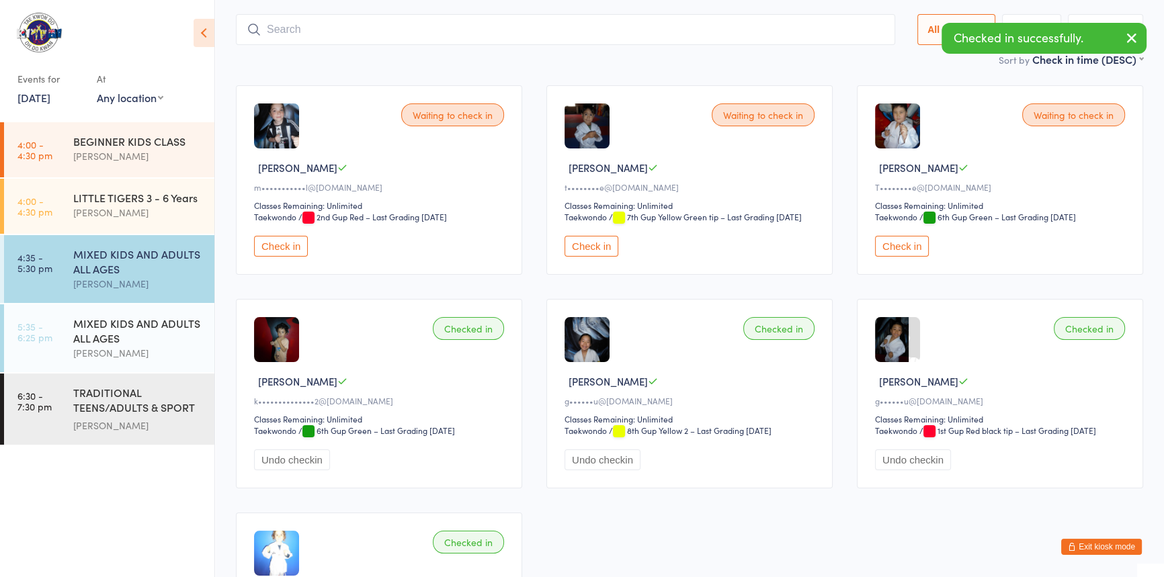
scroll to position [89, 0]
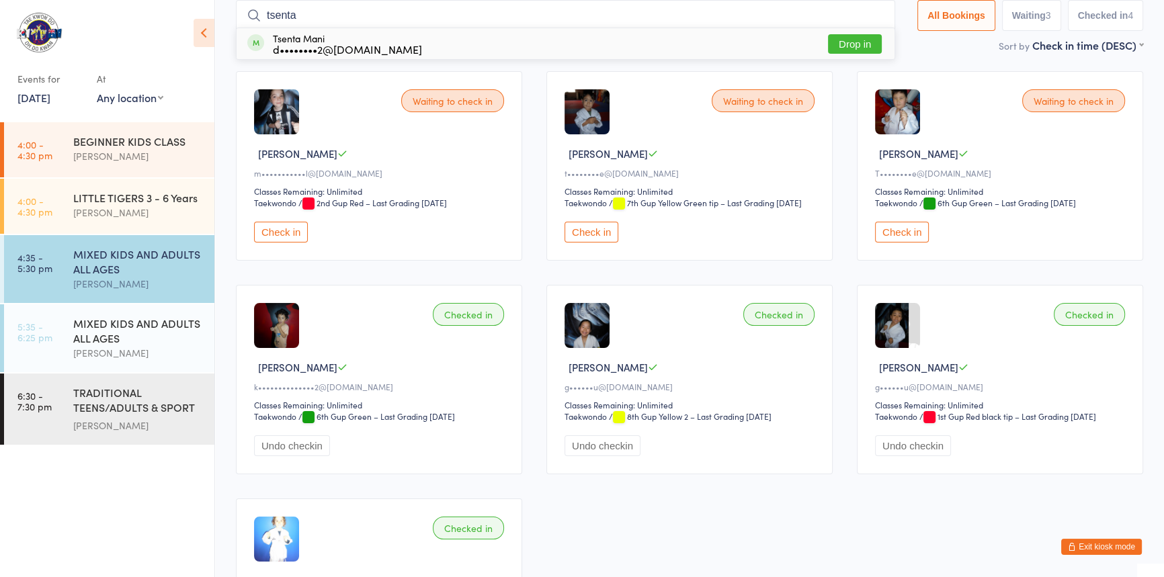
type input "tsenta"
click at [828, 42] on button "Drop in" at bounding box center [855, 43] width 54 height 19
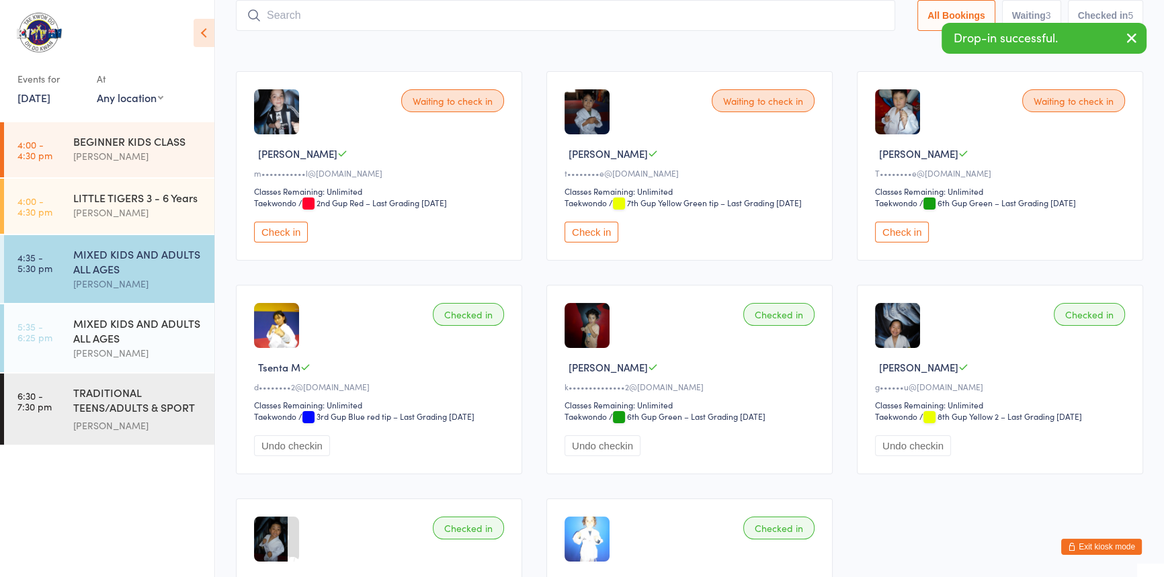
click at [282, 18] on input "search" at bounding box center [565, 15] width 659 height 31
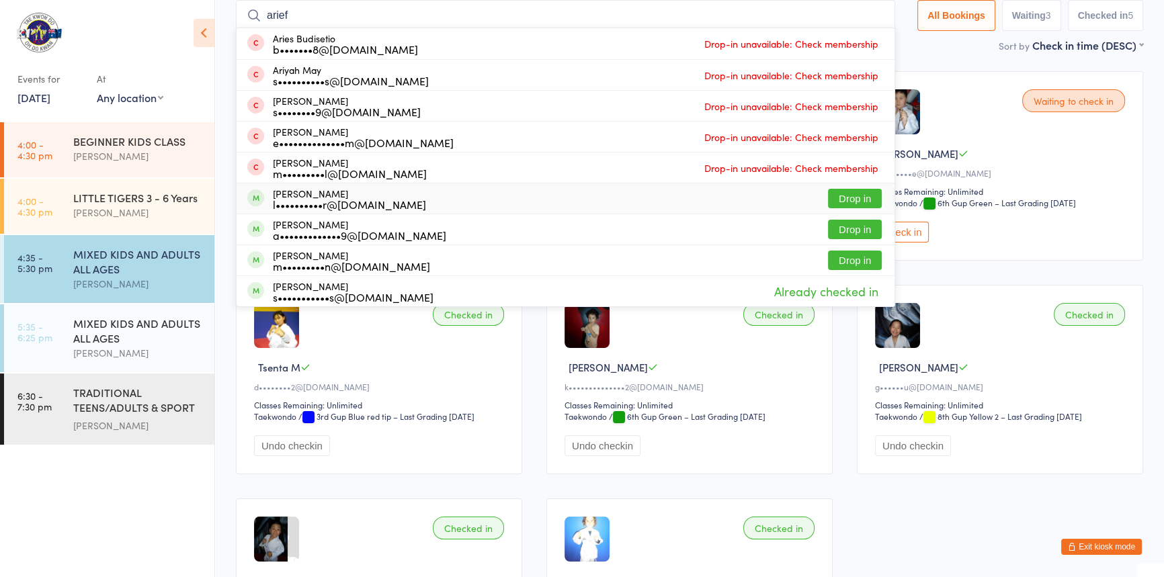
type input "arief"
click at [828, 197] on button "Drop in" at bounding box center [855, 198] width 54 height 19
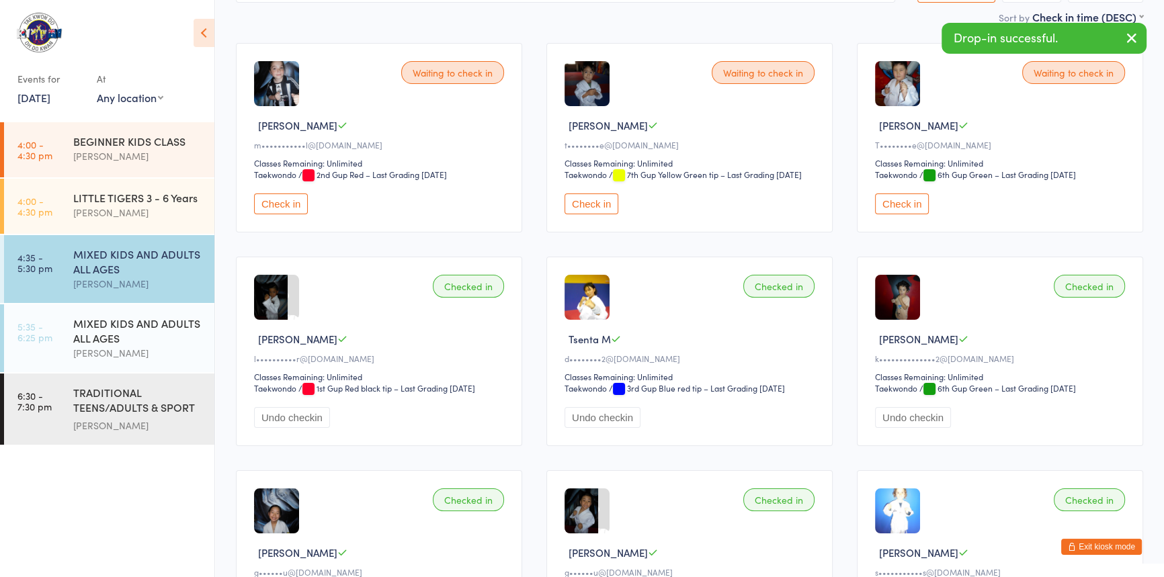
scroll to position [74, 0]
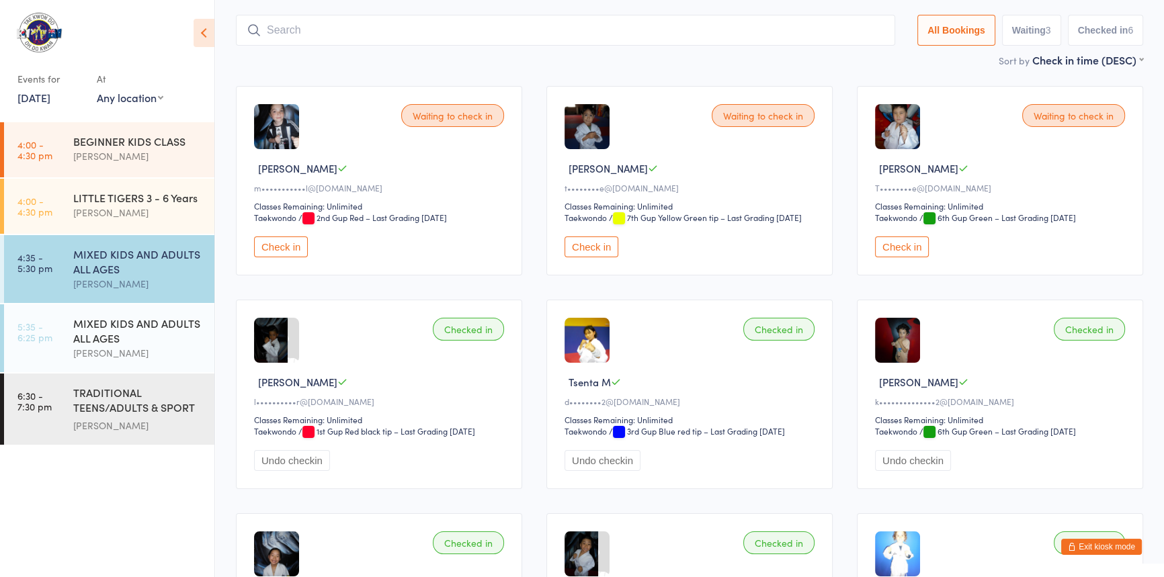
click at [276, 30] on input "search" at bounding box center [565, 30] width 659 height 31
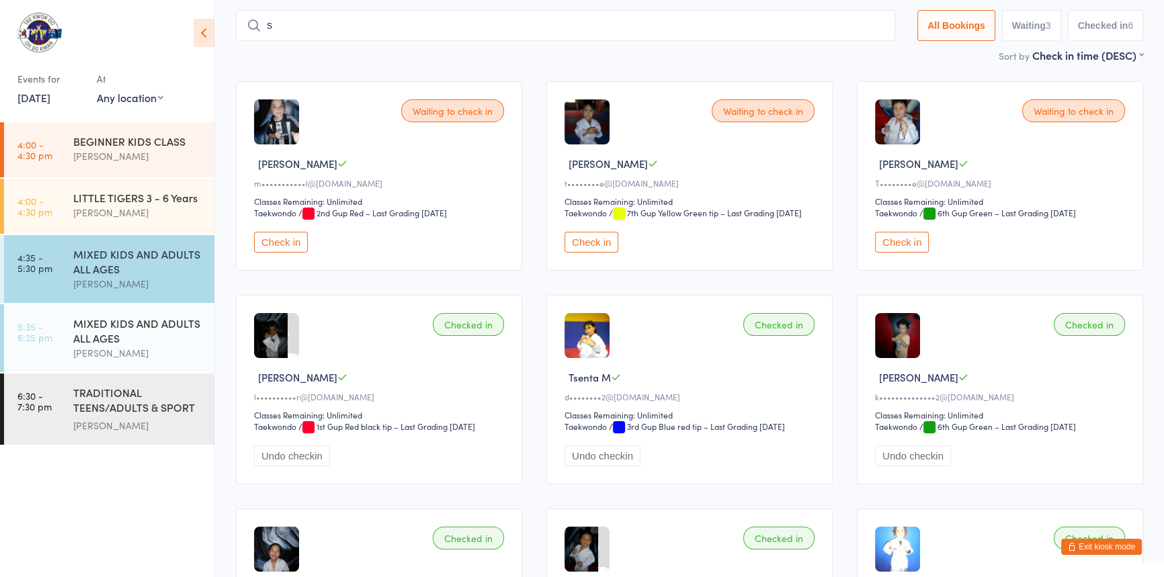
scroll to position [81, 0]
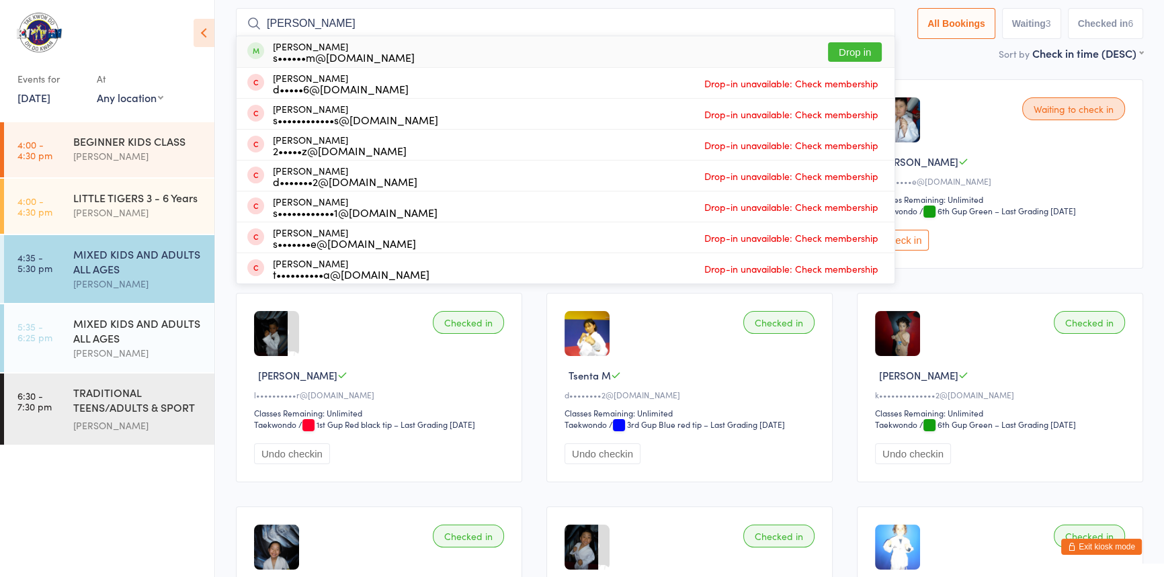
type input "[PERSON_NAME]"
click at [828, 48] on button "Drop in" at bounding box center [855, 51] width 54 height 19
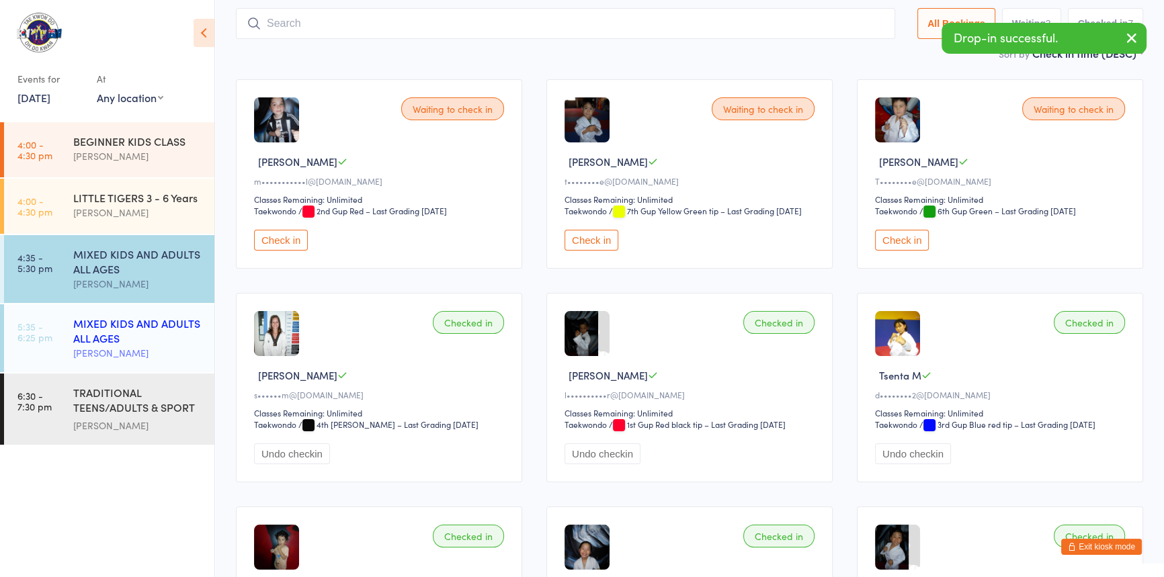
click at [139, 319] on div "MIXED KIDS AND ADULTS ALL AGES" at bounding box center [138, 331] width 130 height 30
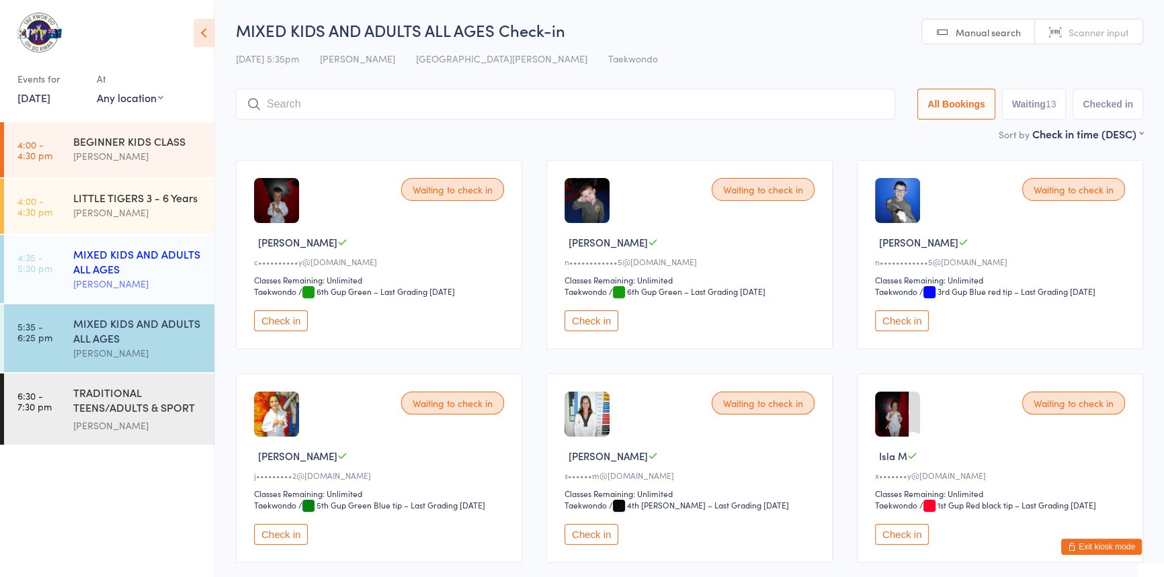
click at [125, 262] on div "MIXED KIDS AND ADULTS ALL AGES" at bounding box center [138, 262] width 130 height 30
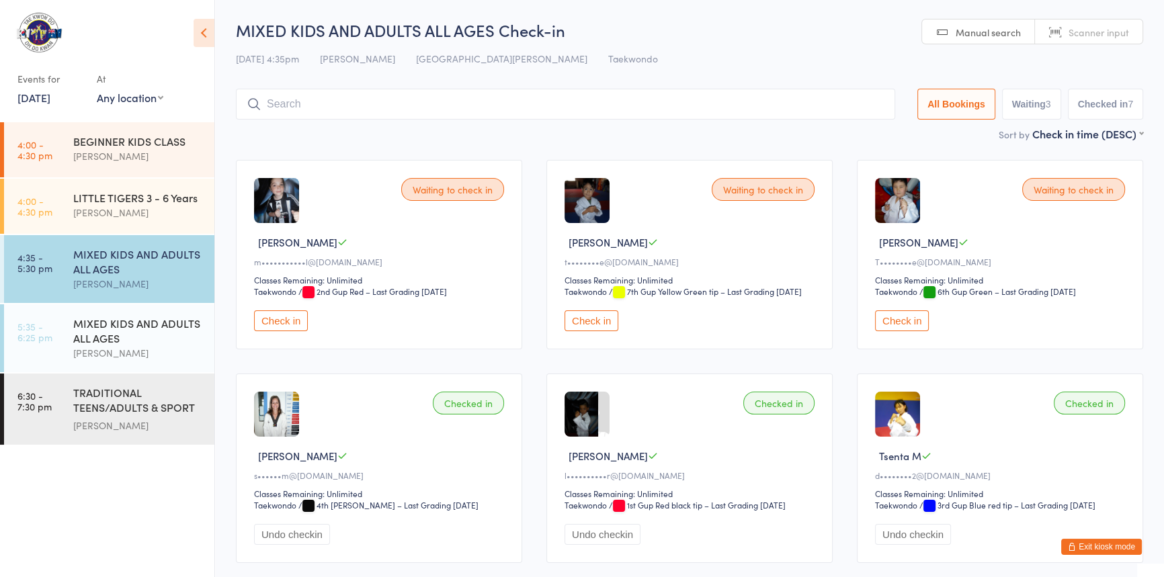
click at [1061, 539] on button "Exit kiosk mode" at bounding box center [1101, 547] width 81 height 16
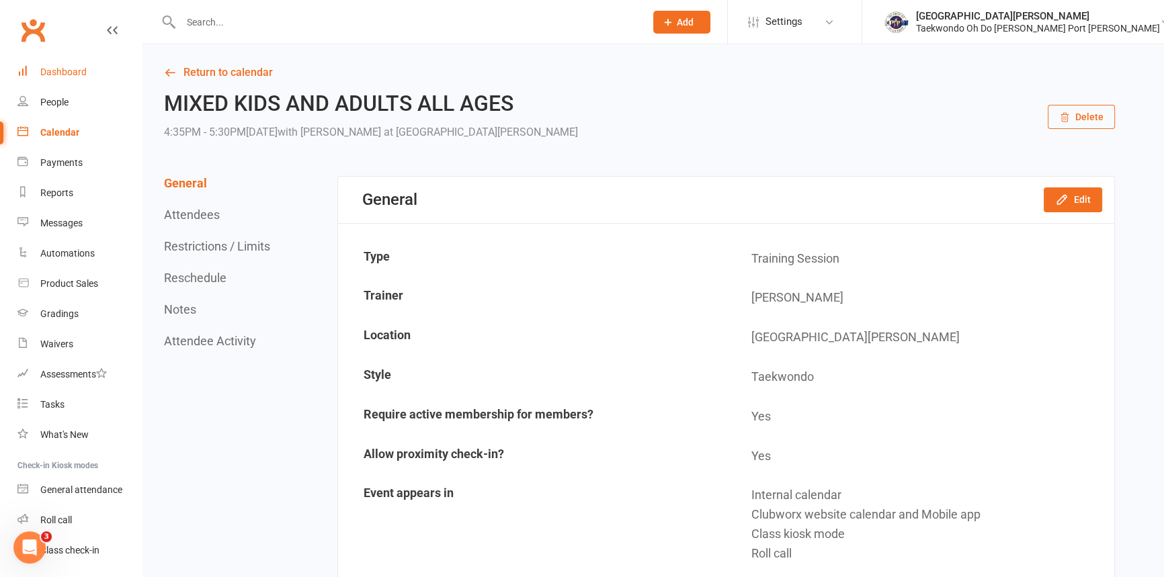
click at [70, 70] on div "Dashboard" at bounding box center [63, 72] width 46 height 11
